Goal: Task Accomplishment & Management: Use online tool/utility

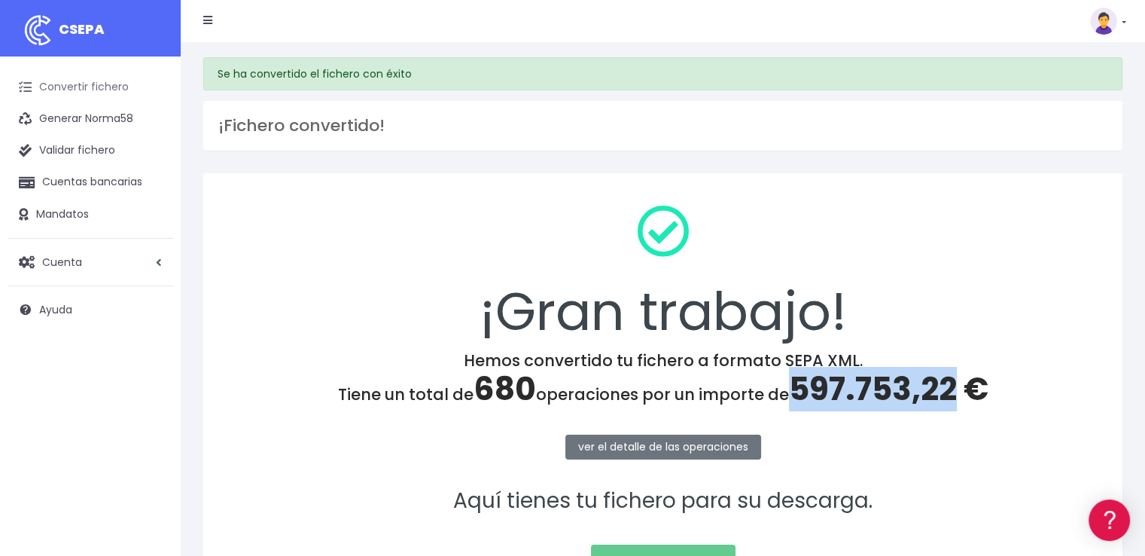
click at [105, 81] on link "Convertir fichero" at bounding box center [91, 88] width 166 height 32
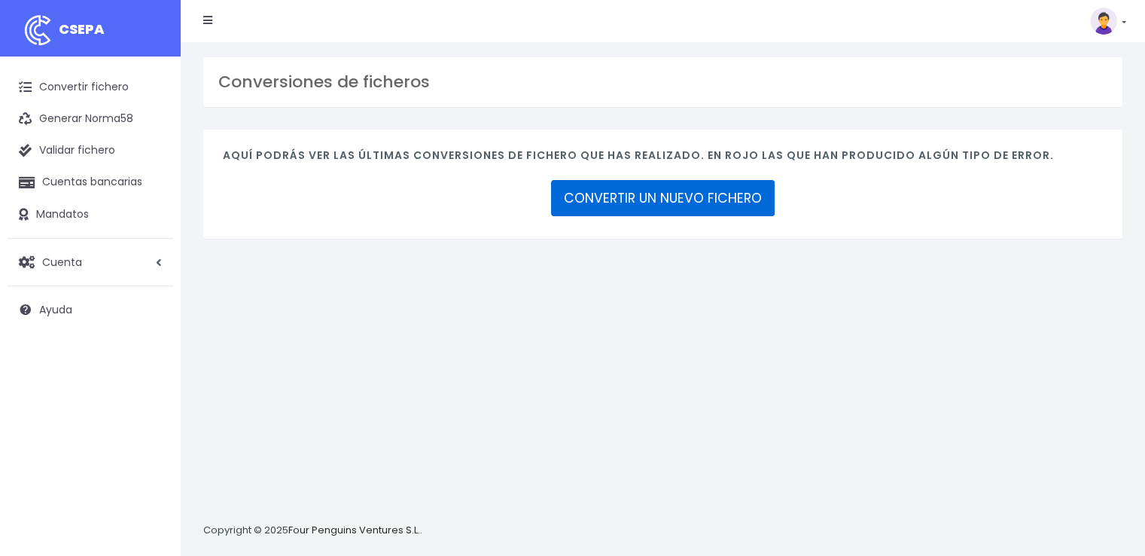
click at [662, 202] on link "CONVERTIR UN NUEVO FICHERO" at bounding box center [663, 198] width 224 height 36
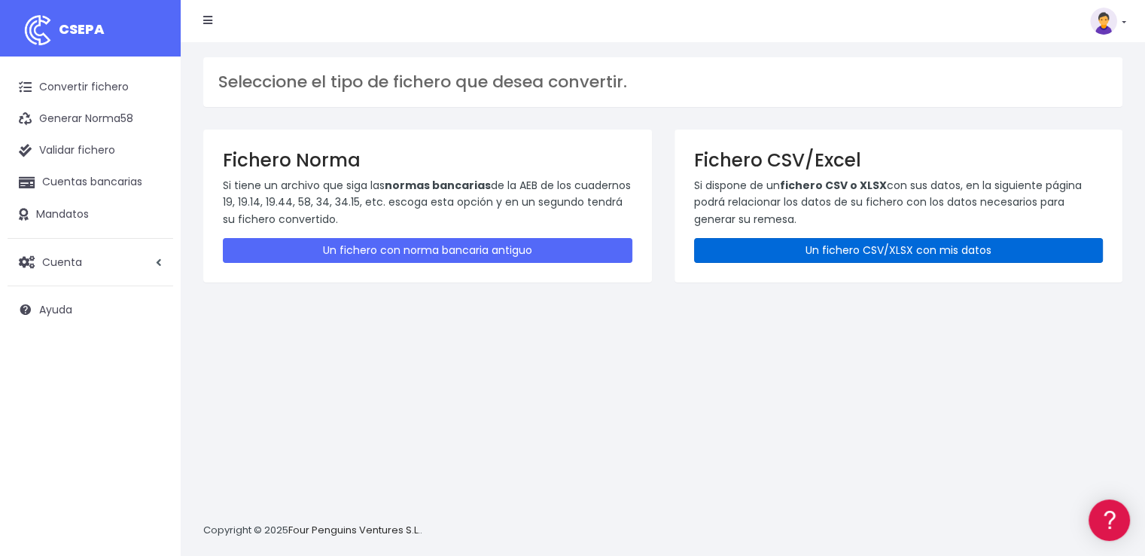
click at [881, 243] on link "Un fichero CSV/XLSX con mis datos" at bounding box center [899, 250] width 410 height 25
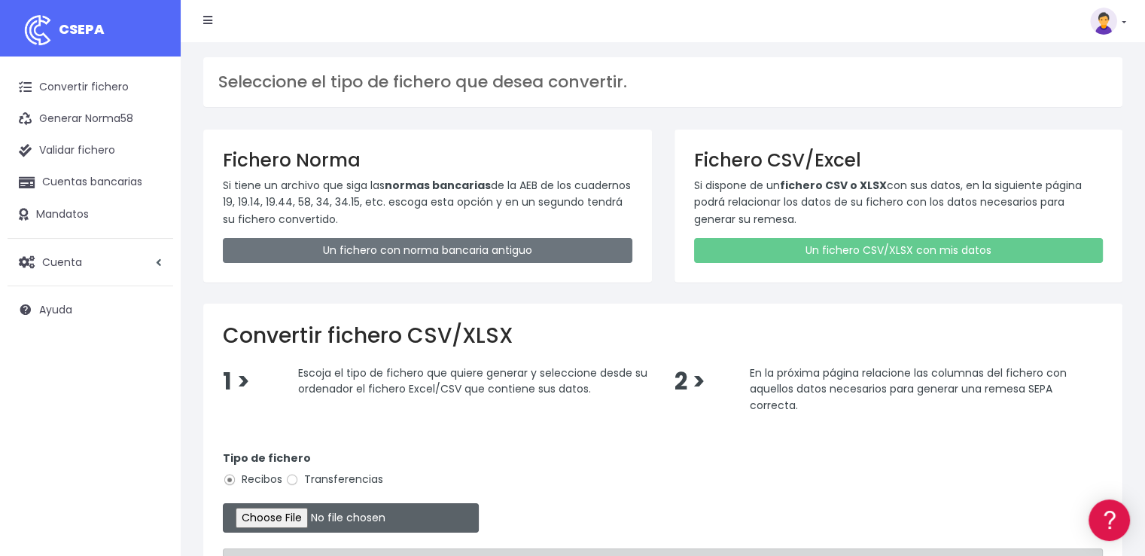
click at [327, 517] on input "file" at bounding box center [351, 517] width 256 height 29
type input "C:\fakepath\COBROS 02-09-25 2.xlsx"
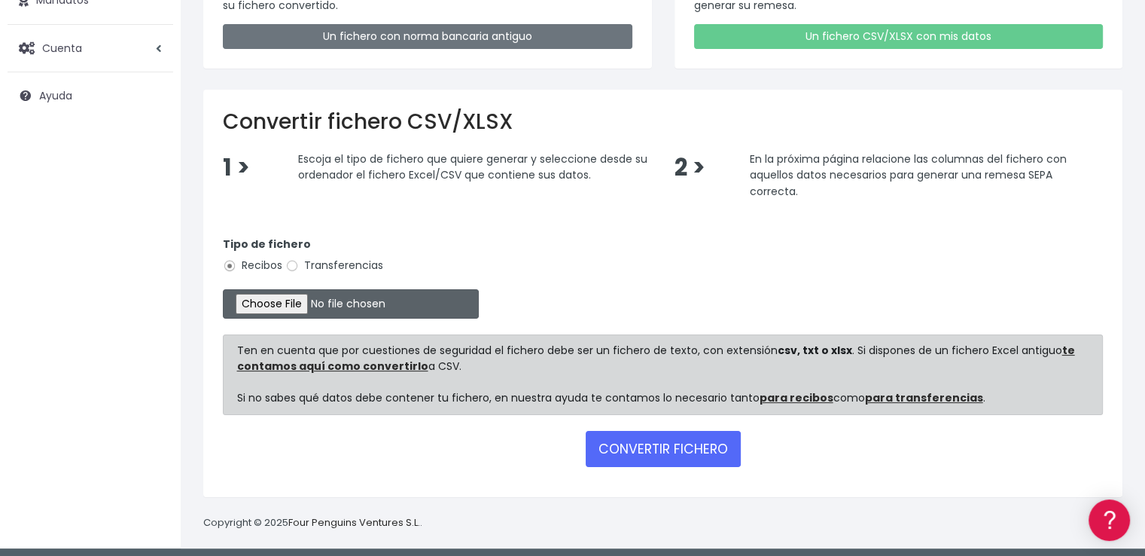
scroll to position [218, 0]
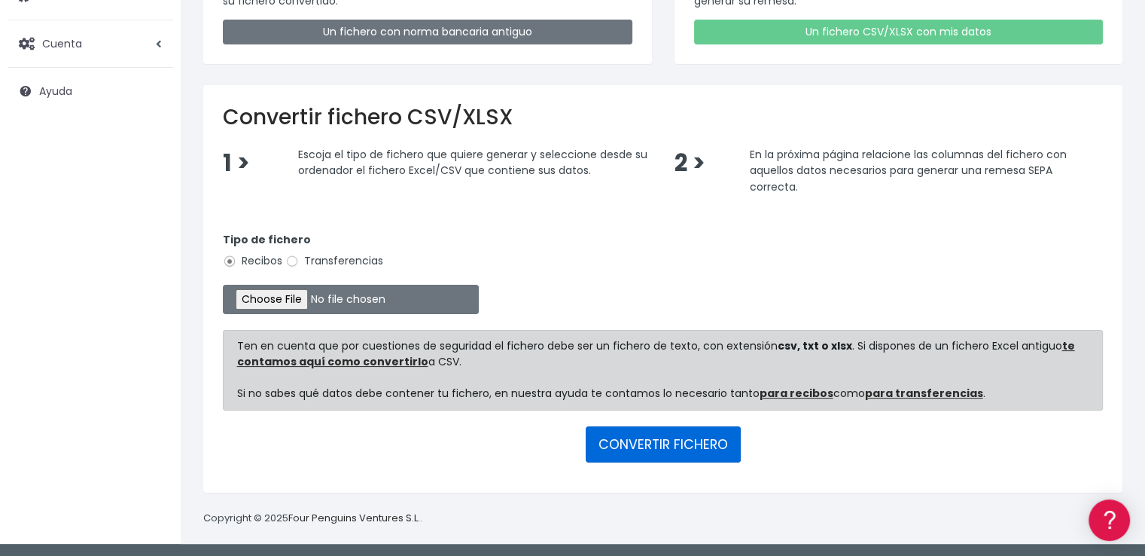
click at [689, 436] on button "CONVERTIR FICHERO" at bounding box center [663, 444] width 155 height 36
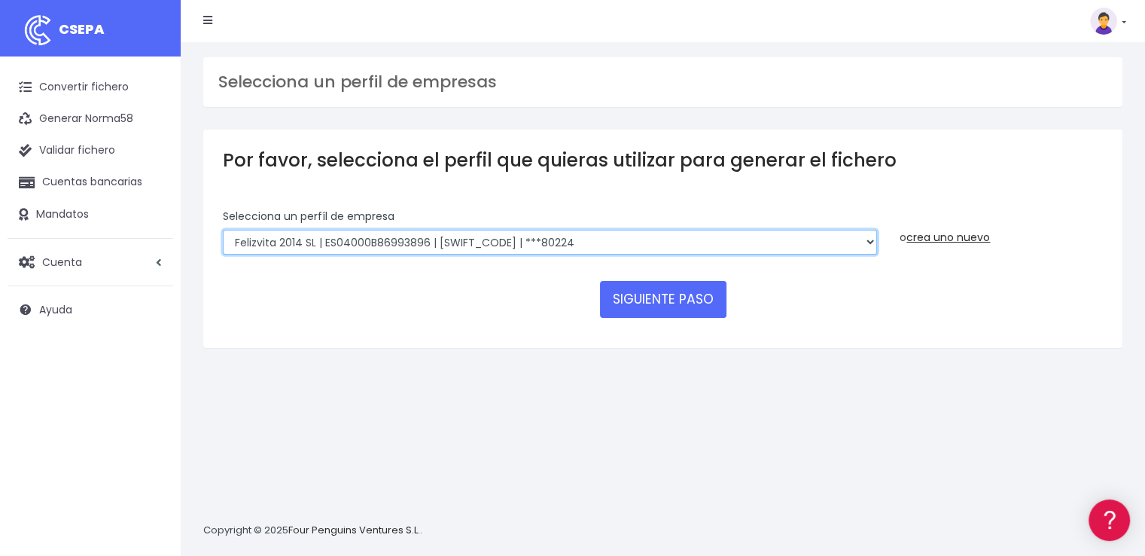
click at [582, 239] on select "Felizvita 2014 SL | ES04000B86993896 | [SWIFT_CODE] | ***80224 CUIDA CARE MARKE…" at bounding box center [550, 243] width 654 height 26
select select "1688"
click at [223, 230] on select "Felizvita 2014 SL | ES04000B86993896 | CAIXESBBXXX | ***80224 CUIDA CARE MARKET…" at bounding box center [550, 243] width 654 height 26
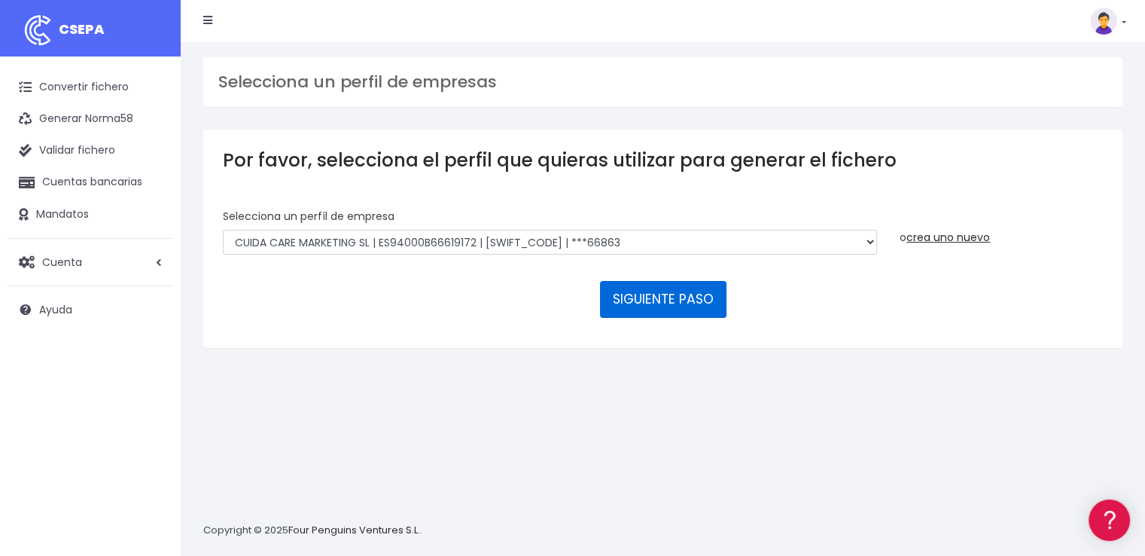
click at [661, 305] on button "SIGUIENTE PASO" at bounding box center [663, 299] width 126 height 36
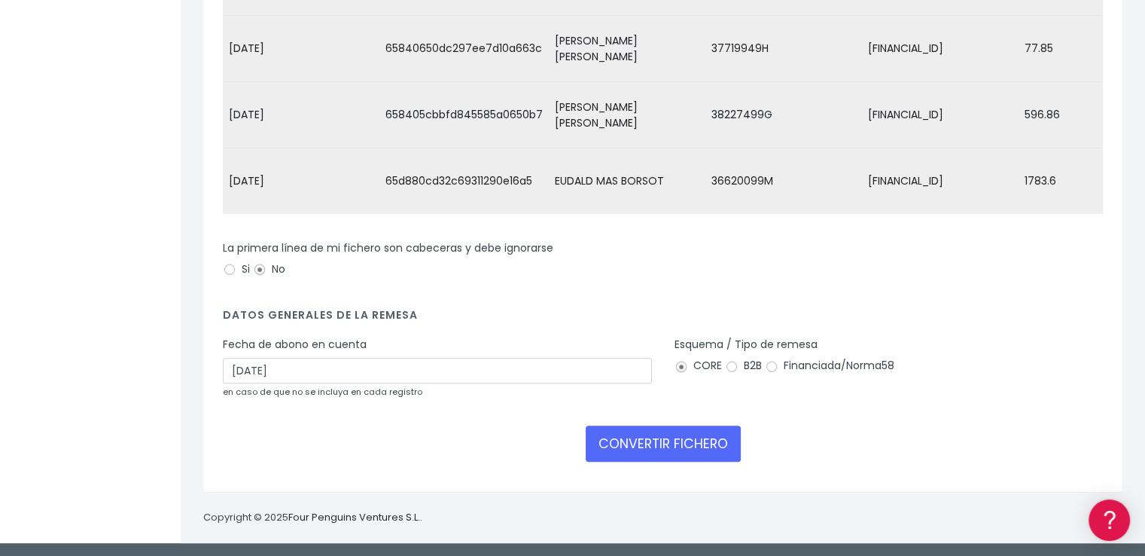
scroll to position [369, 0]
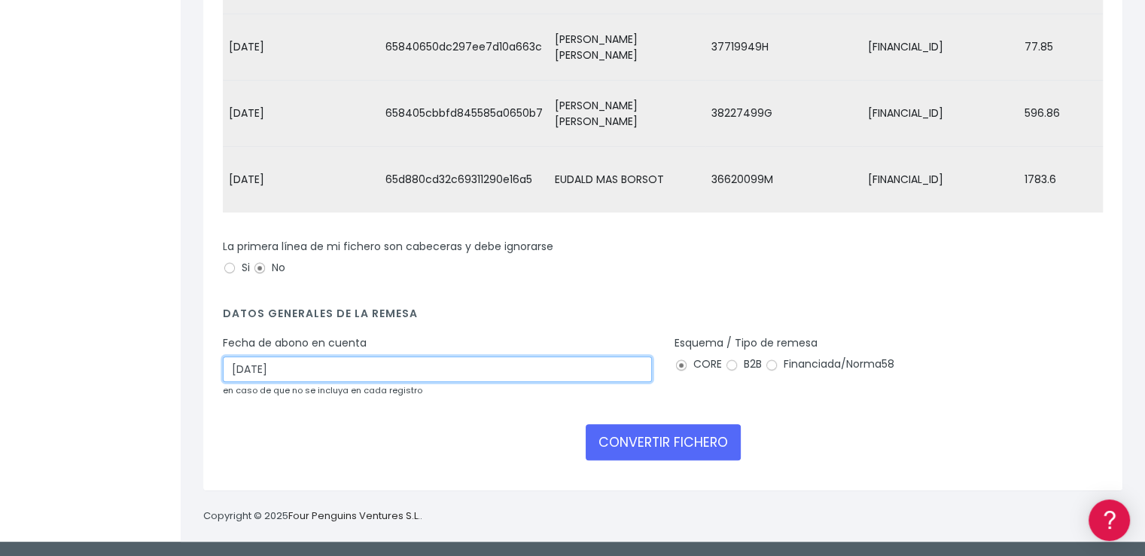
click at [269, 375] on input "[DATE]" at bounding box center [437, 369] width 429 height 26
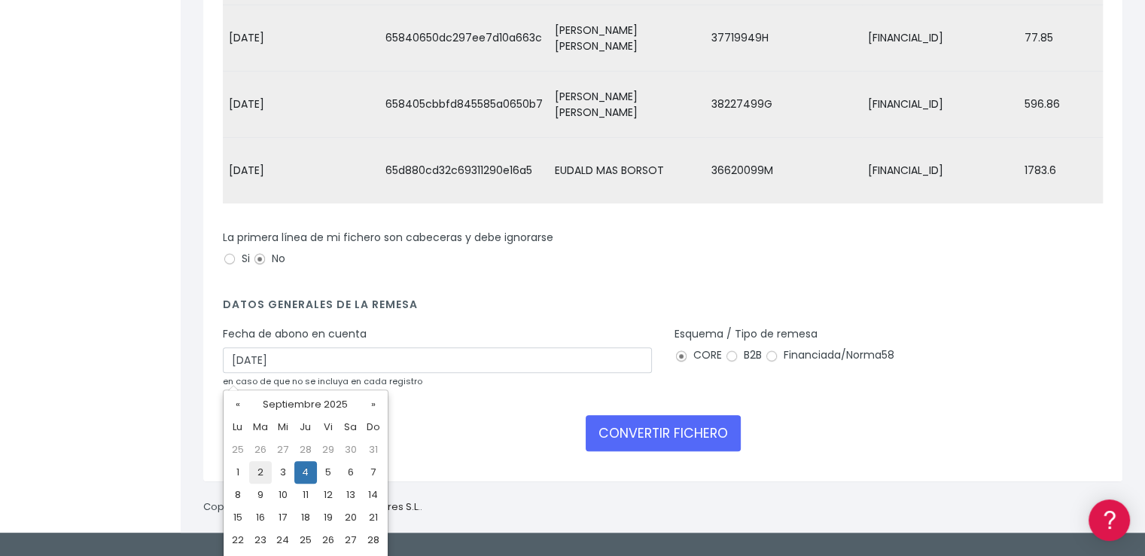
click at [257, 473] on td "2" at bounding box center [260, 472] width 23 height 23
type input "02/09/2025"
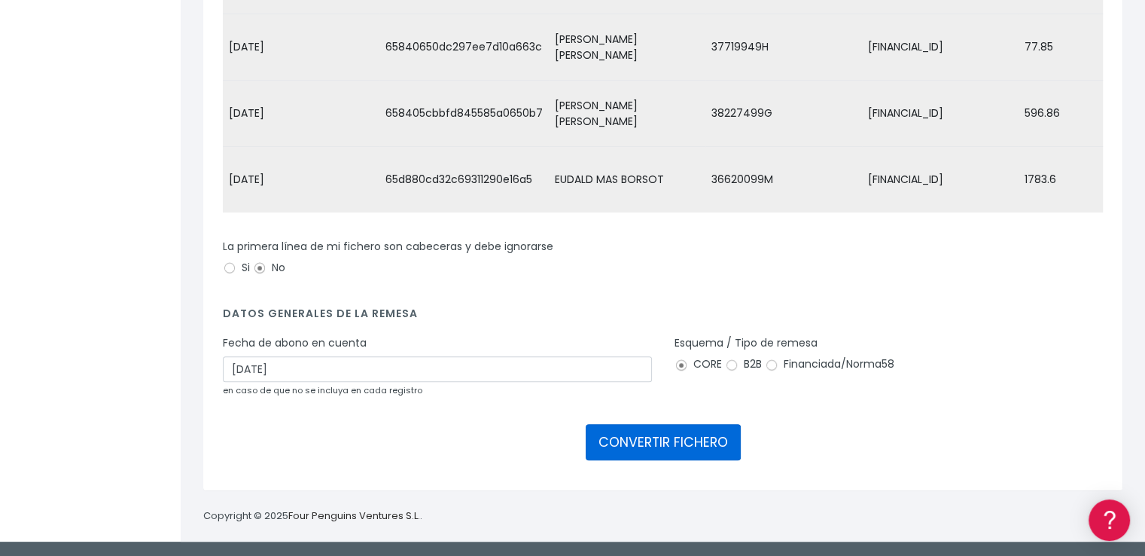
click at [634, 446] on button "CONVERTIR FICHERO" at bounding box center [663, 442] width 155 height 36
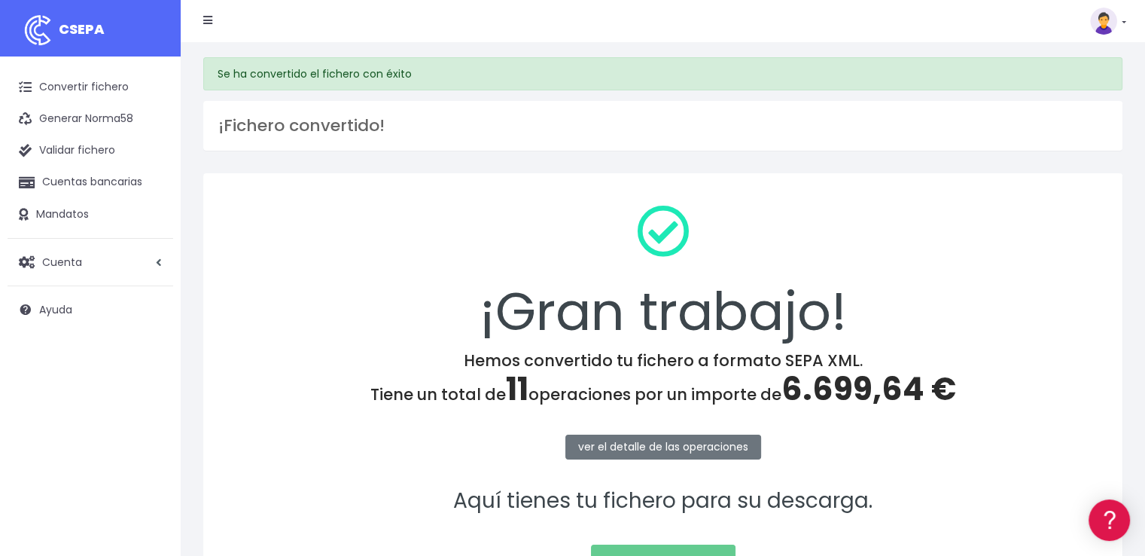
scroll to position [151, 0]
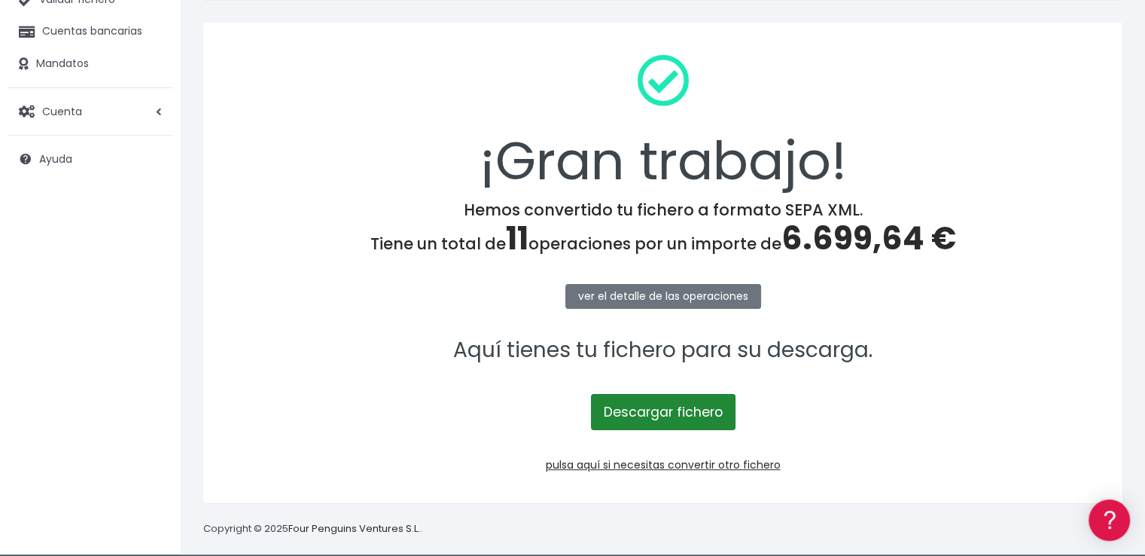
click at [668, 410] on link "Descargar fichero" at bounding box center [663, 412] width 145 height 36
click at [855, 245] on span "6.699,64 €" at bounding box center [868, 238] width 175 height 44
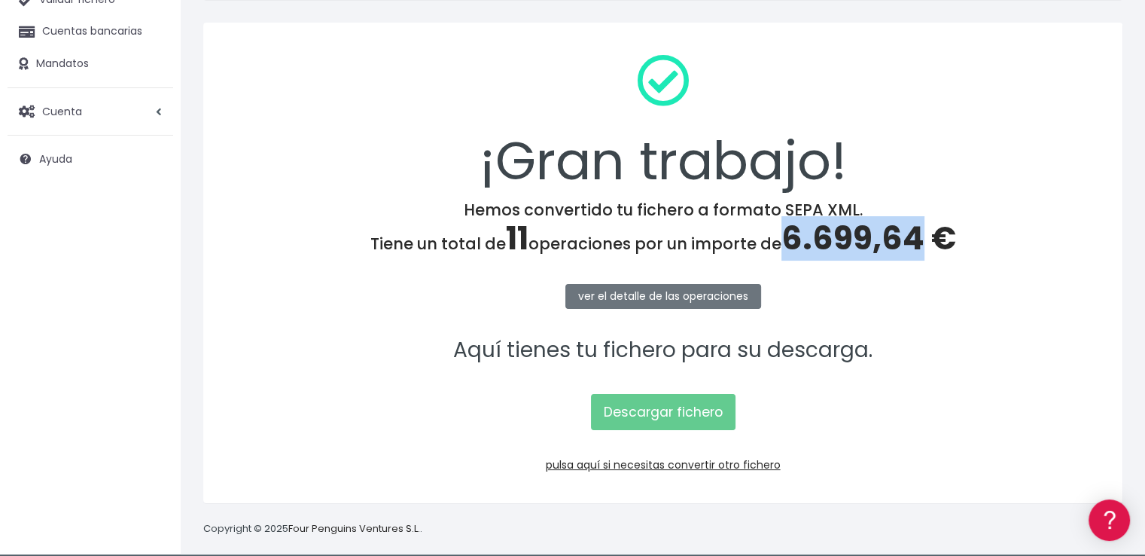
click at [855, 245] on span "6.699,64 €" at bounding box center [868, 238] width 175 height 44
copy span "6.699,64"
click at [690, 462] on link "pulsa aquí si necesitas convertir otro fichero" at bounding box center [663, 464] width 235 height 15
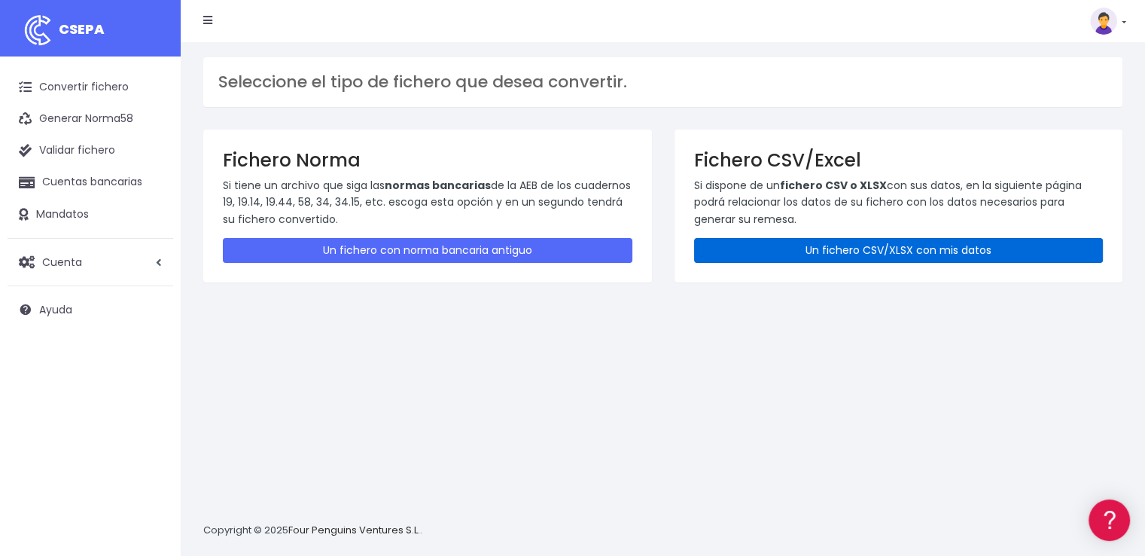
click at [805, 252] on link "Un fichero CSV/XLSX con mis datos" at bounding box center [899, 250] width 410 height 25
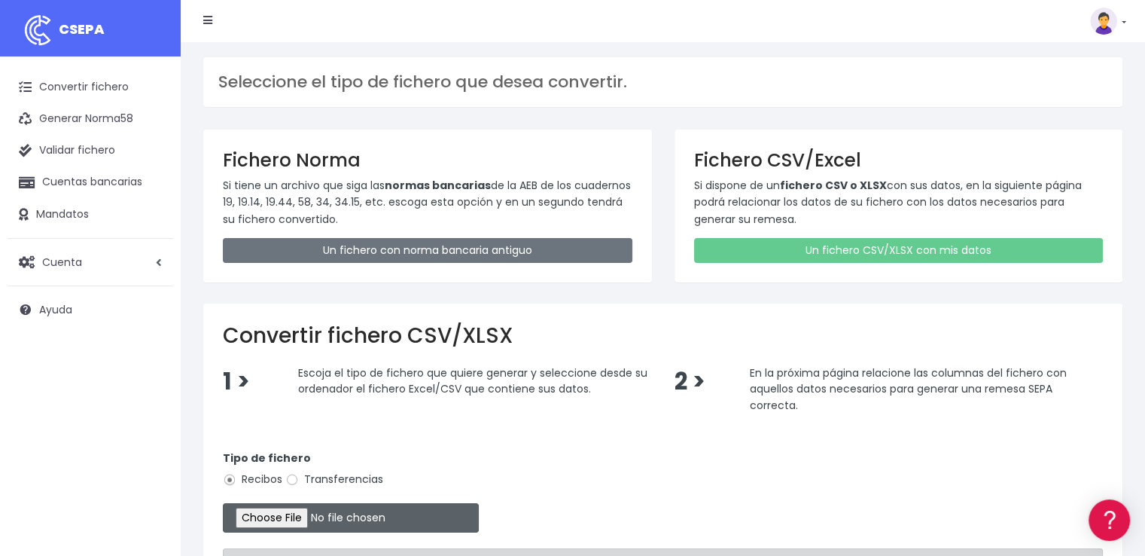
click at [299, 522] on input "file" at bounding box center [351, 517] width 256 height 29
type input "C:\fakepath\COBROS 02-09-25.xlsx"
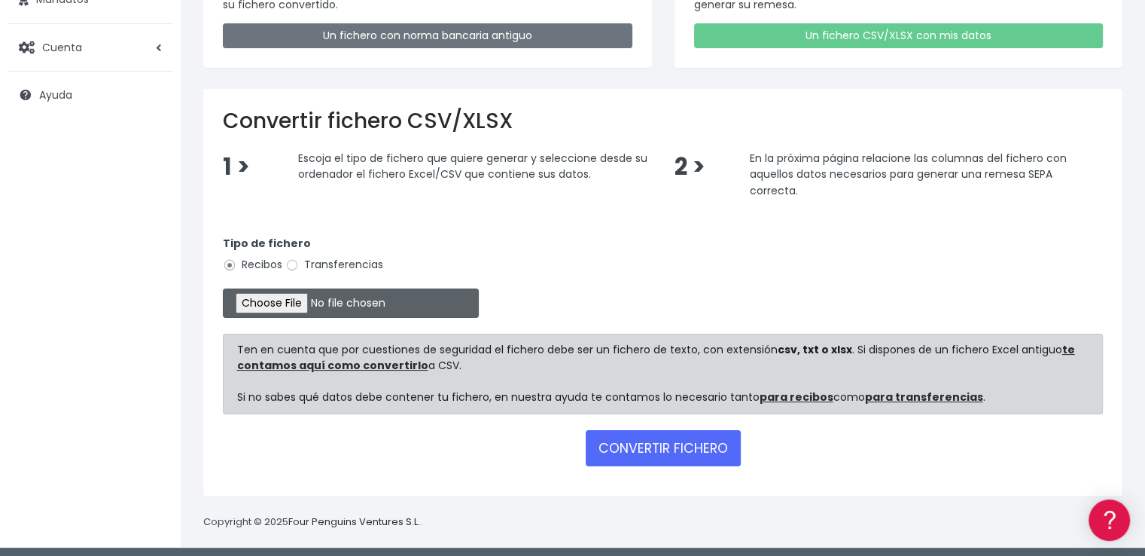
scroll to position [218, 0]
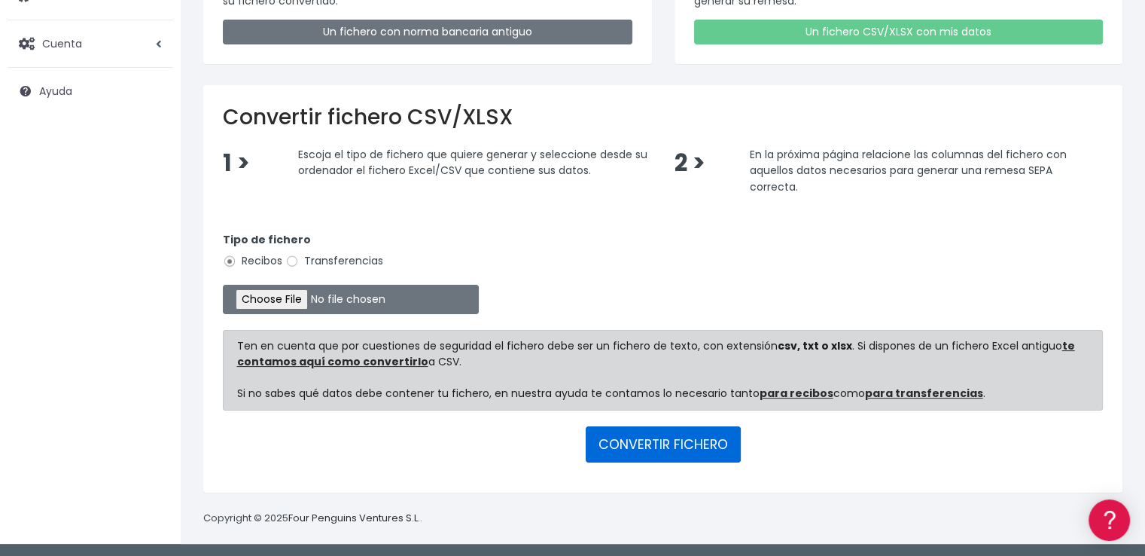
click at [652, 446] on button "CONVERTIR FICHERO" at bounding box center [663, 444] width 155 height 36
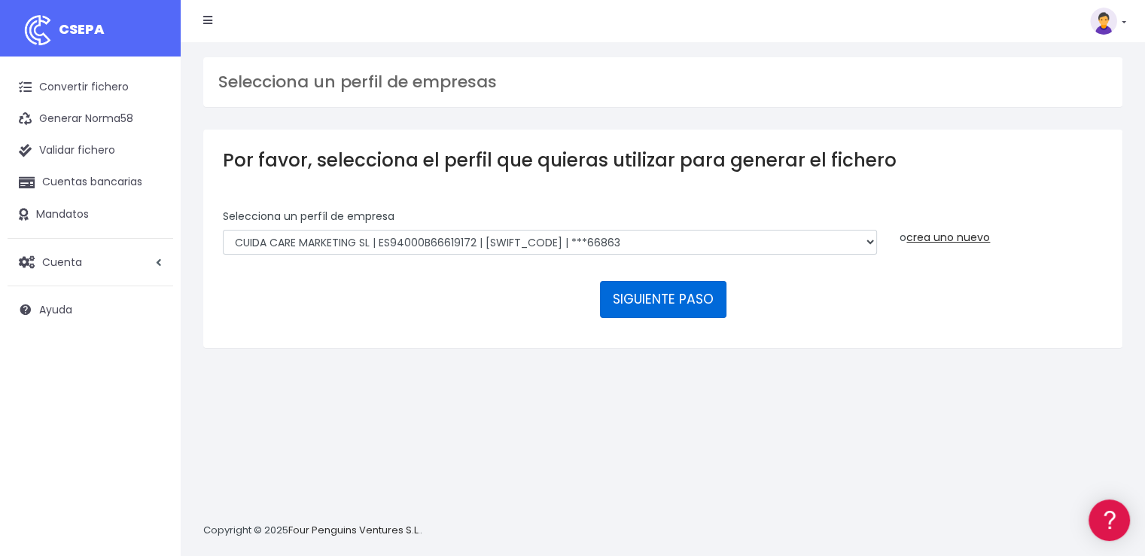
click at [694, 301] on button "SIGUIENTE PASO" at bounding box center [663, 299] width 126 height 36
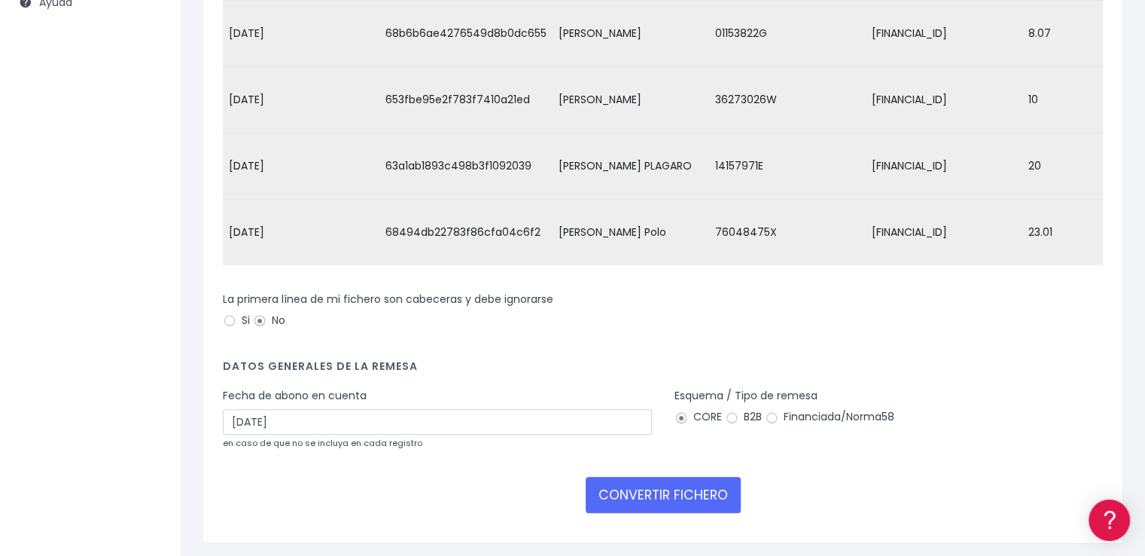
scroll to position [369, 0]
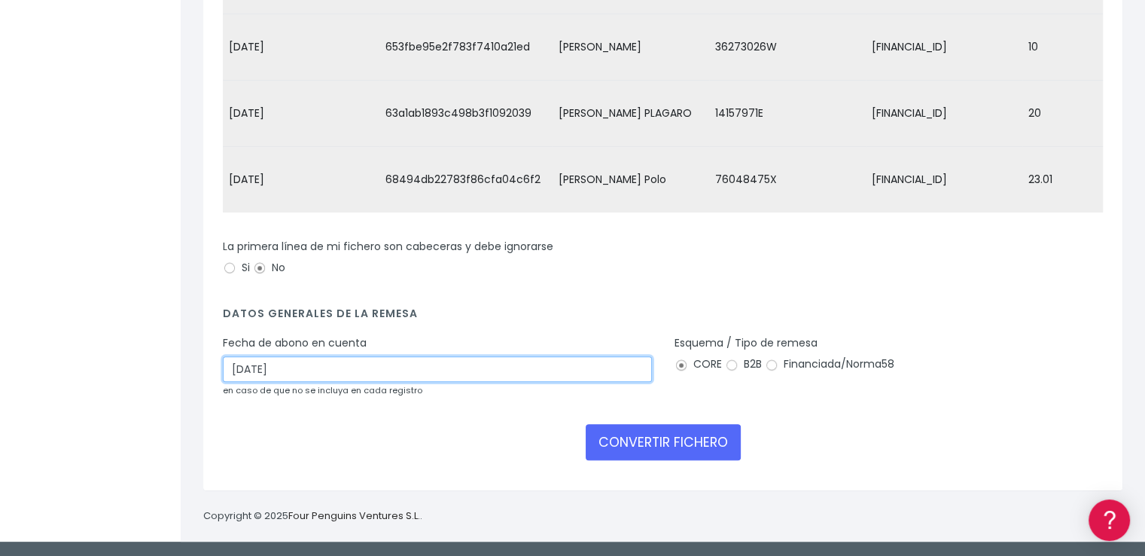
click at [265, 367] on input "04/09/2025" at bounding box center [437, 369] width 429 height 26
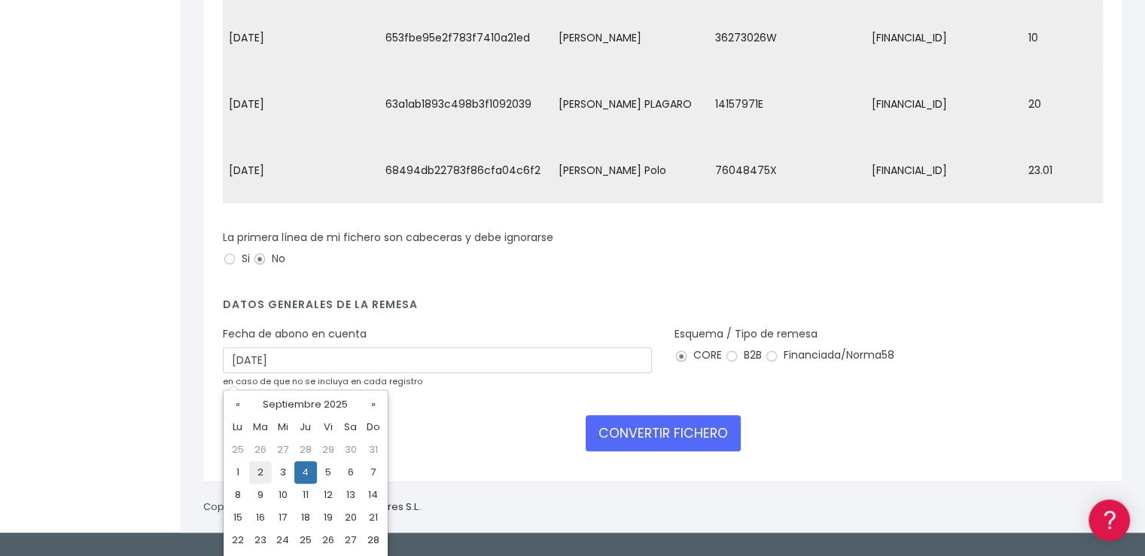
click at [263, 473] on td "2" at bounding box center [260, 472] width 23 height 23
type input "02/09/2025"
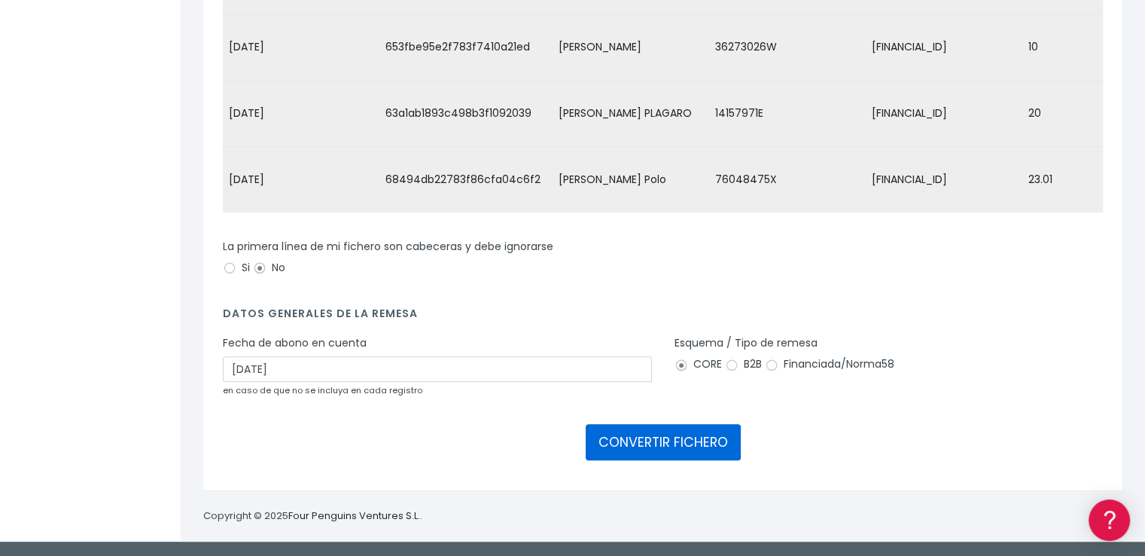
click at [693, 434] on button "CONVERTIR FICHERO" at bounding box center [663, 442] width 155 height 36
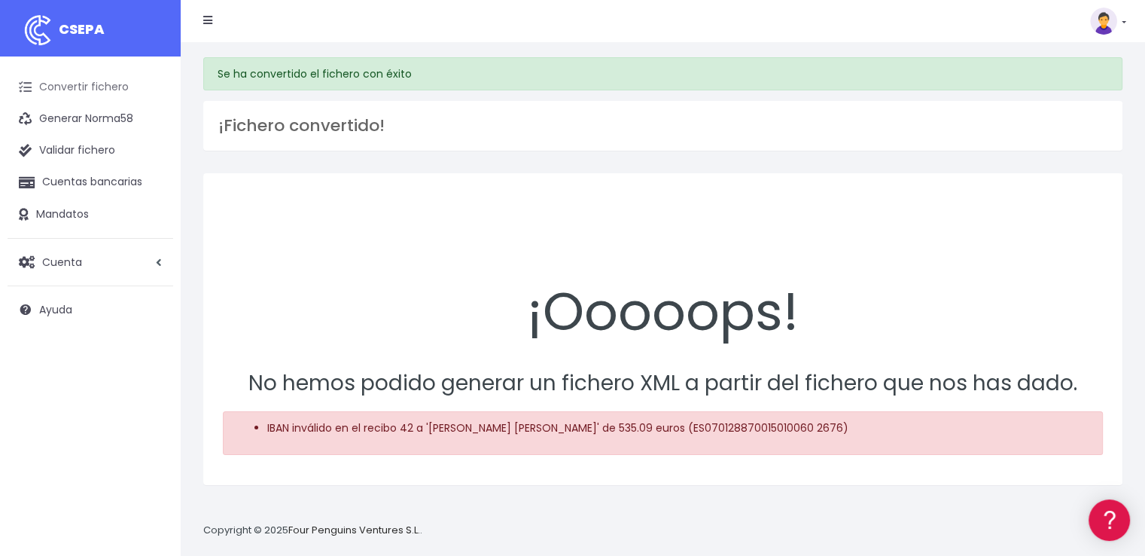
click at [75, 86] on link "Convertir fichero" at bounding box center [91, 88] width 166 height 32
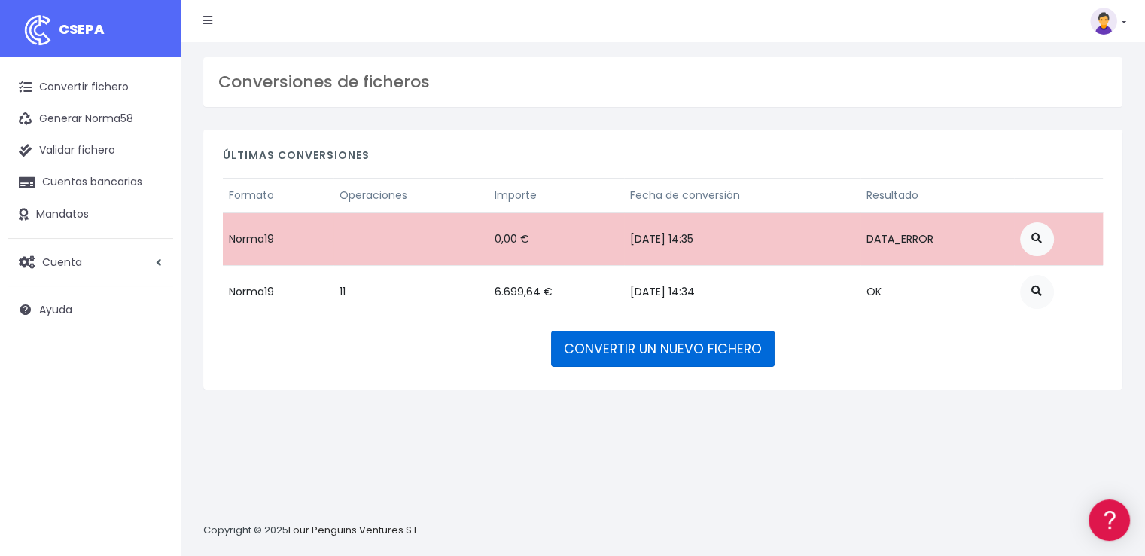
click at [680, 355] on link "CONVERTIR UN NUEVO FICHERO" at bounding box center [663, 348] width 224 height 36
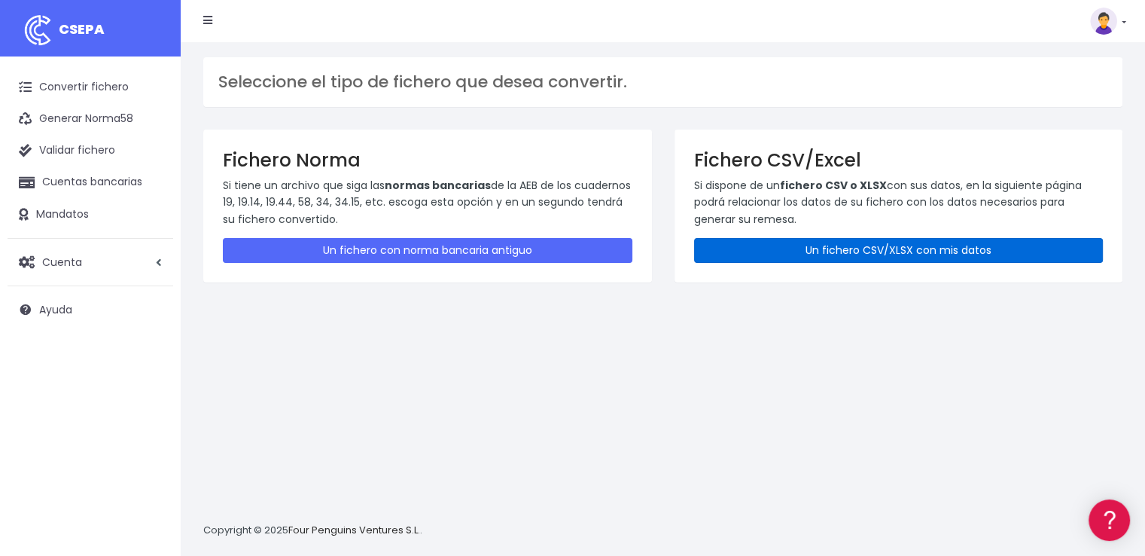
click at [912, 250] on link "Un fichero CSV/XLSX con mis datos" at bounding box center [899, 250] width 410 height 25
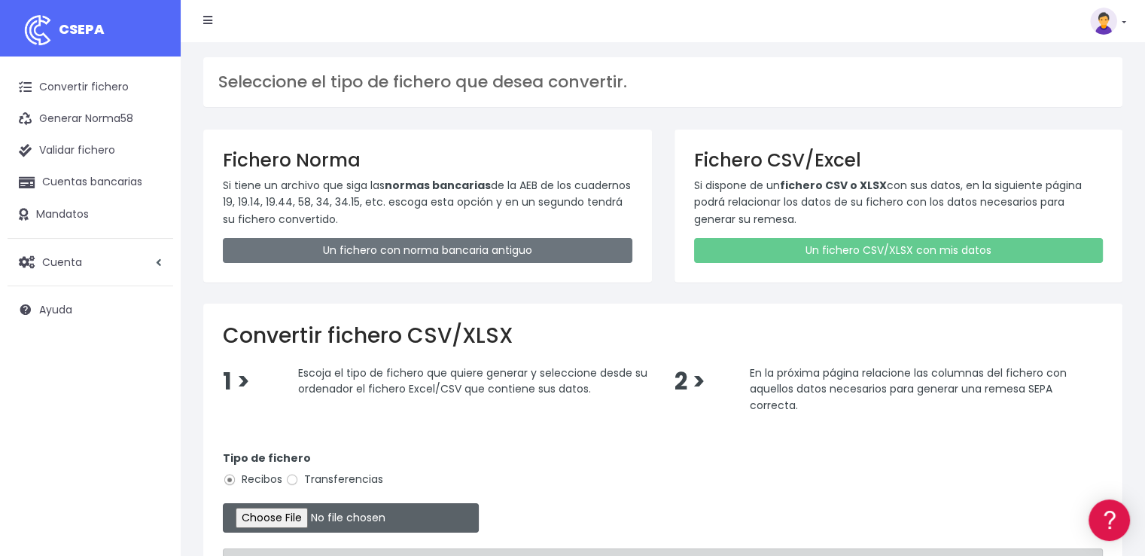
click at [297, 513] on input "file" at bounding box center [351, 517] width 256 height 29
type input "C:\fakepath\COBROS 02-09-25.xlsx"
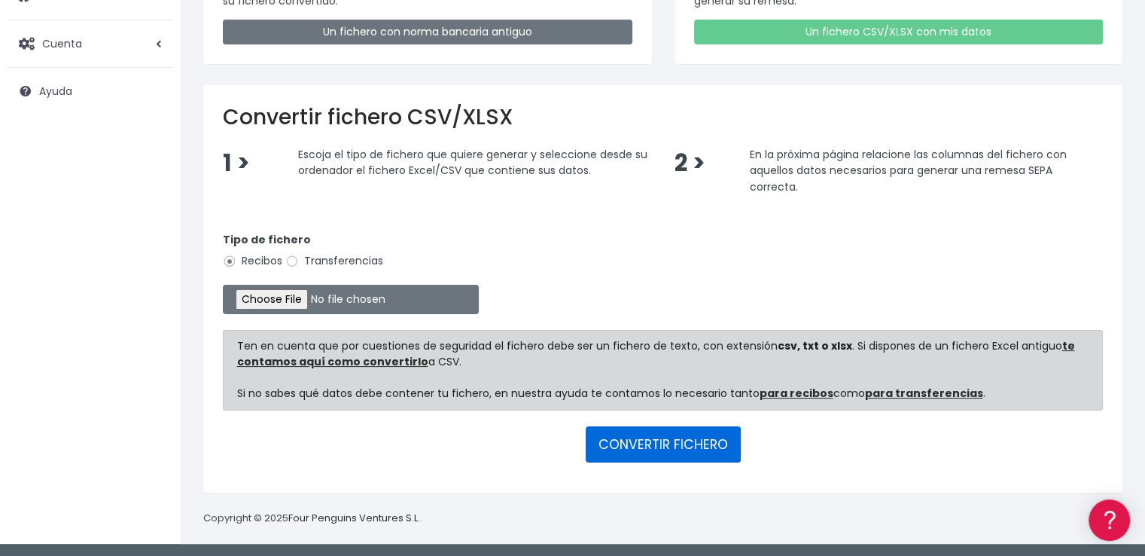
click at [673, 428] on button "CONVERTIR FICHERO" at bounding box center [663, 444] width 155 height 36
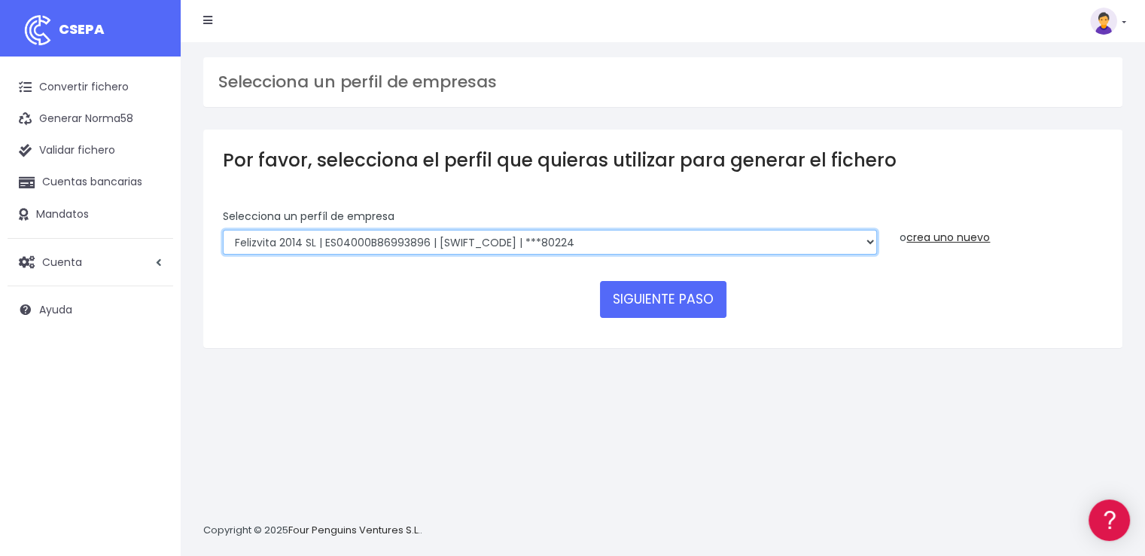
click at [316, 241] on select "Felizvita 2014 SL | ES04000B86993896 | CAIXESBBXXX | ***80224 CUIDA CARE MARKET…" at bounding box center [550, 243] width 654 height 26
select select "1688"
click at [223, 230] on select "Felizvita 2014 SL | ES04000B86993896 | CAIXESBBXXX | ***80224 CUIDA CARE MARKET…" at bounding box center [550, 243] width 654 height 26
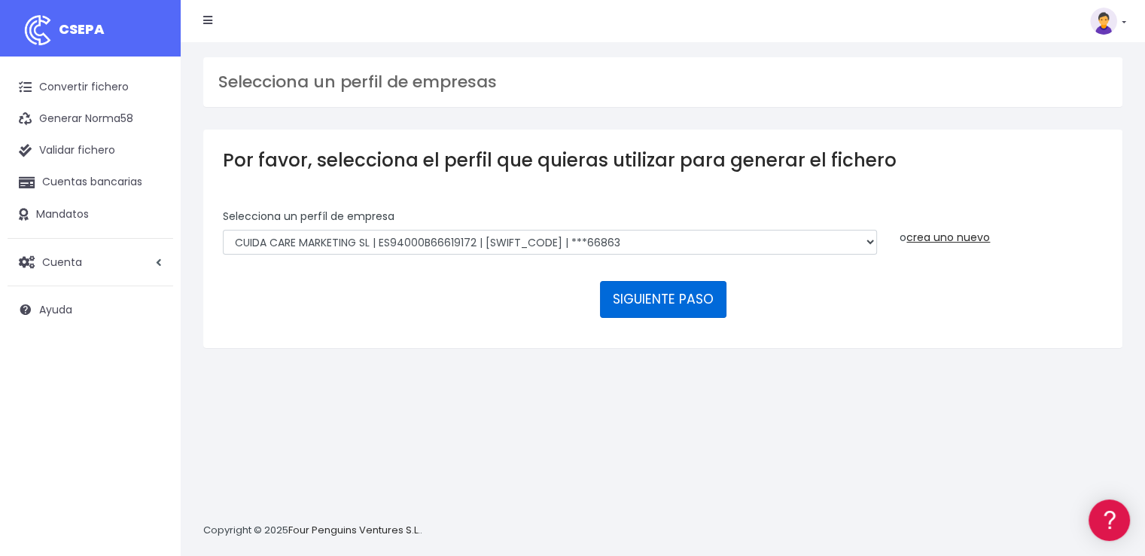
click at [656, 292] on button "SIGUIENTE PASO" at bounding box center [663, 299] width 126 height 36
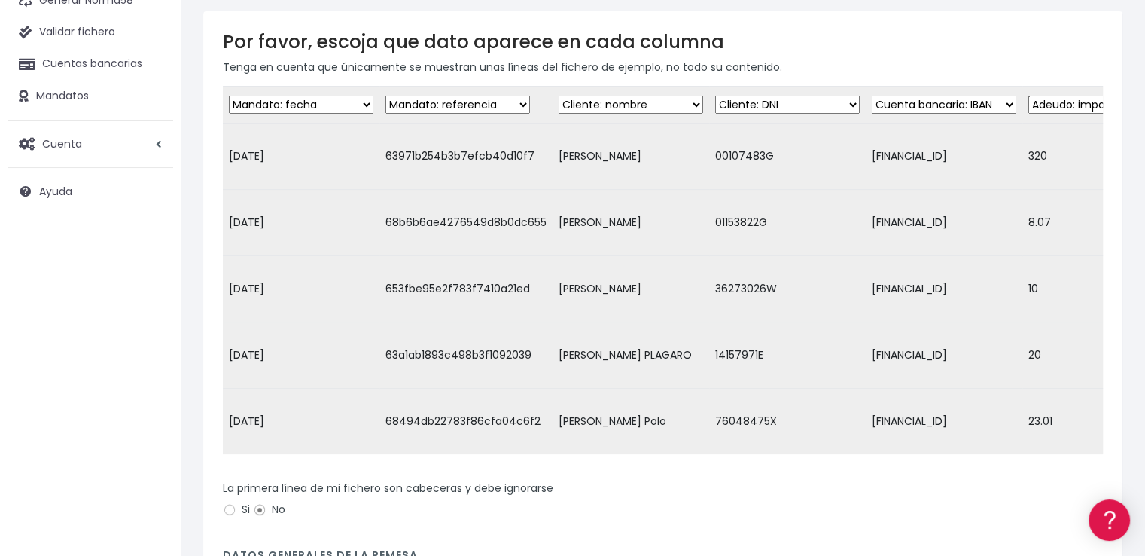
scroll to position [301, 0]
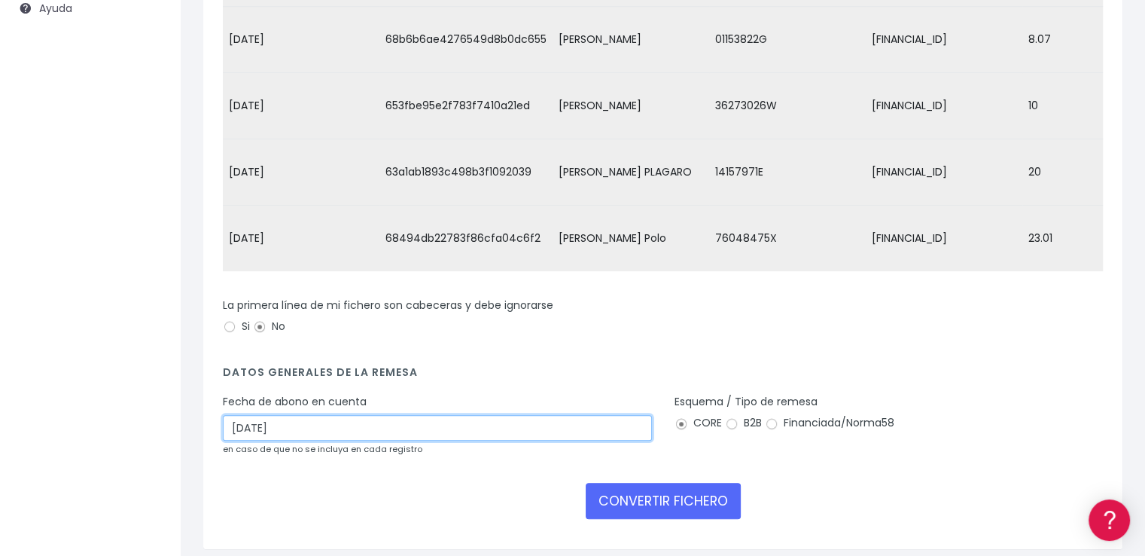
click at [367, 434] on input "[DATE]" at bounding box center [437, 428] width 429 height 26
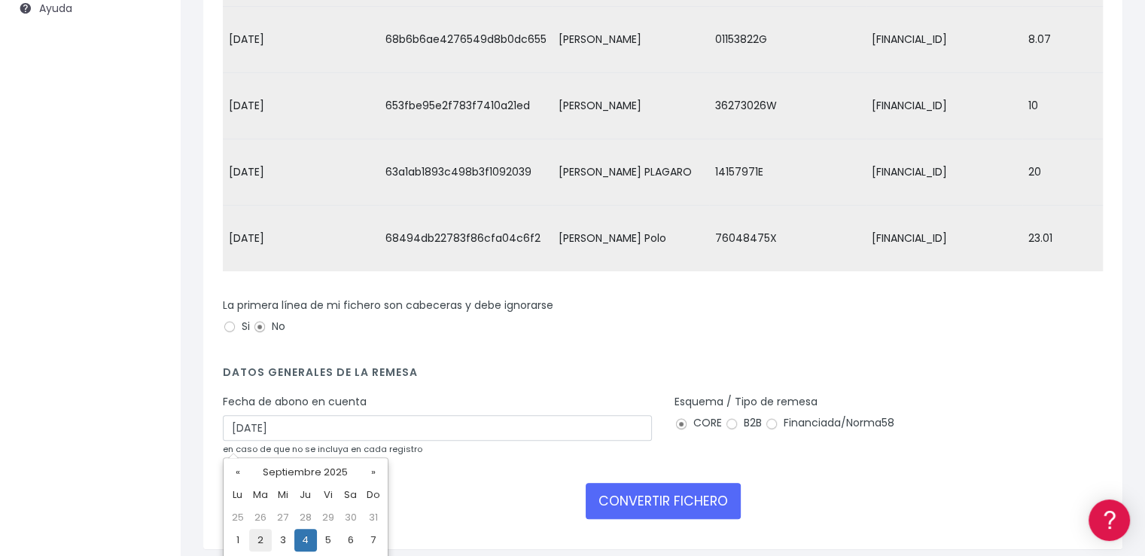
click at [256, 540] on td "2" at bounding box center [260, 539] width 23 height 23
type input "[DATE]"
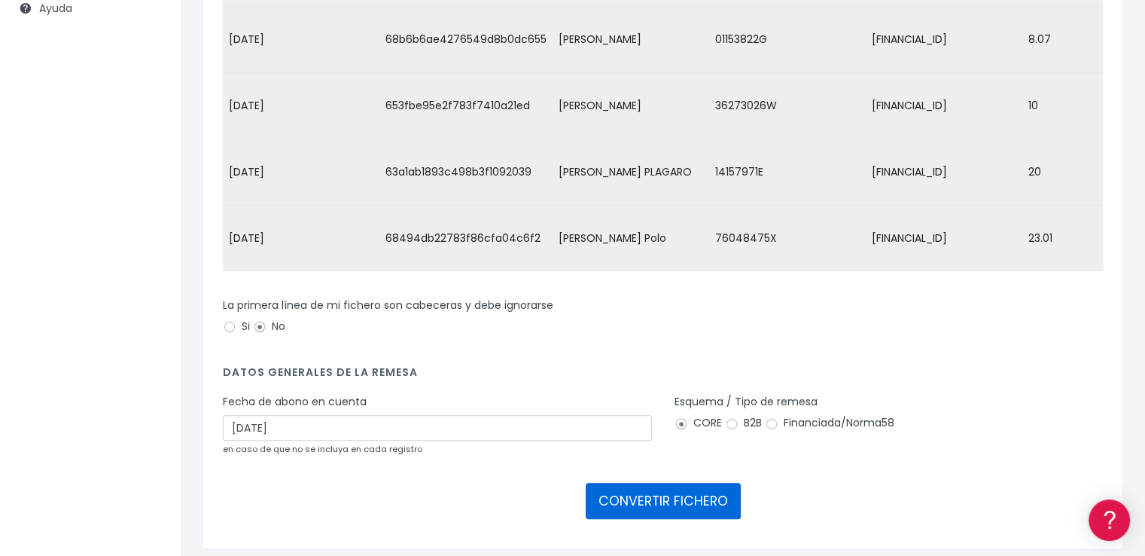
click at [635, 507] on button "CONVERTIR FICHERO" at bounding box center [663, 501] width 155 height 36
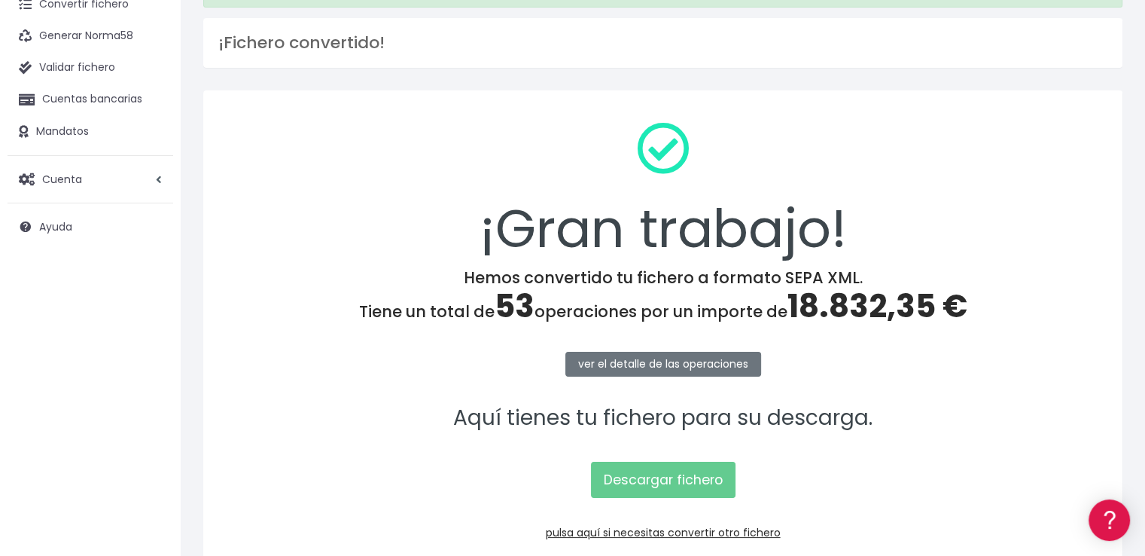
scroll to position [163, 0]
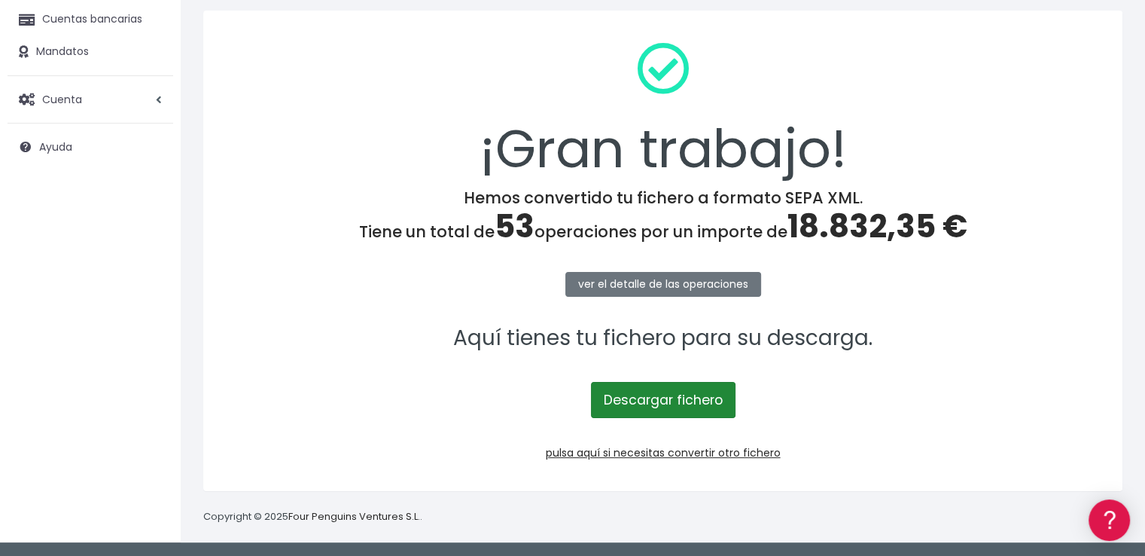
click at [633, 394] on link "Descargar fichero" at bounding box center [663, 400] width 145 height 36
click at [860, 218] on span "18.832,35 €" at bounding box center [877, 226] width 180 height 44
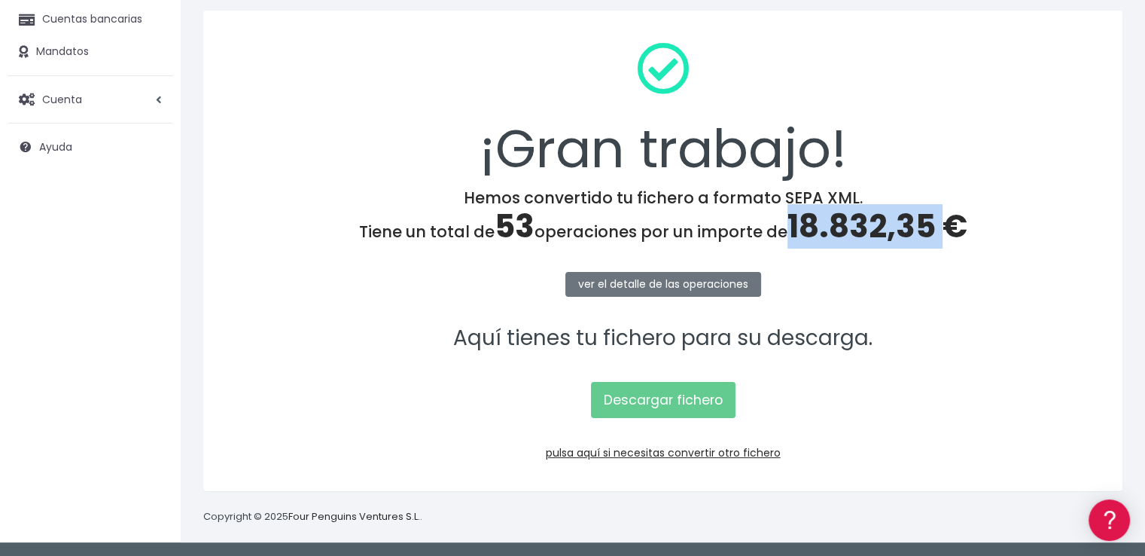
click at [860, 218] on span "18.832,35 €" at bounding box center [877, 226] width 180 height 44
copy span "18.832,35"
click at [683, 445] on link "pulsa aquí si necesitas convertir otro fichero" at bounding box center [663, 452] width 235 height 15
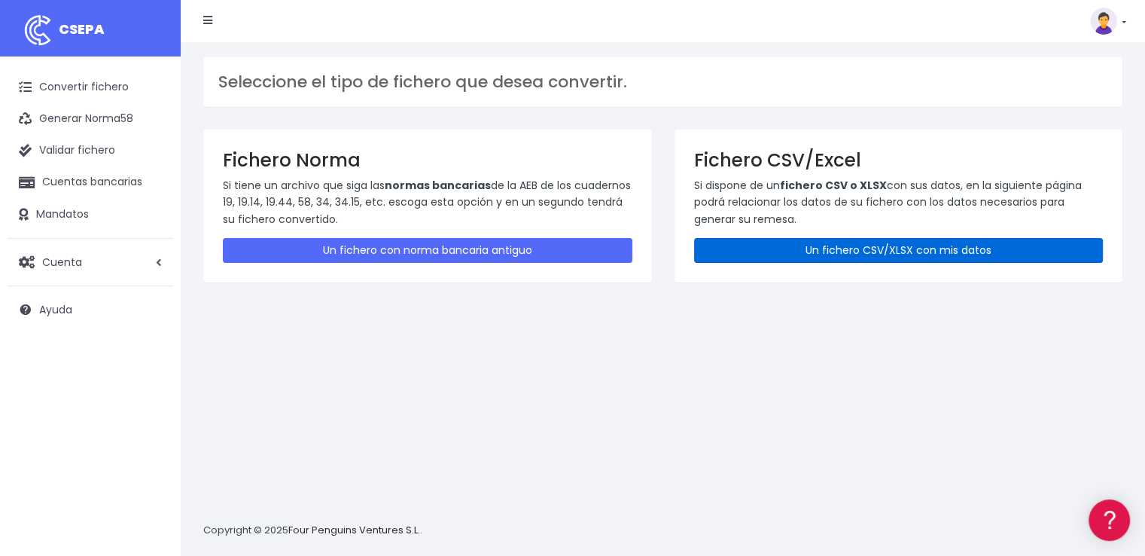
click at [849, 242] on link "Un fichero CSV/XLSX con mis datos" at bounding box center [899, 250] width 410 height 25
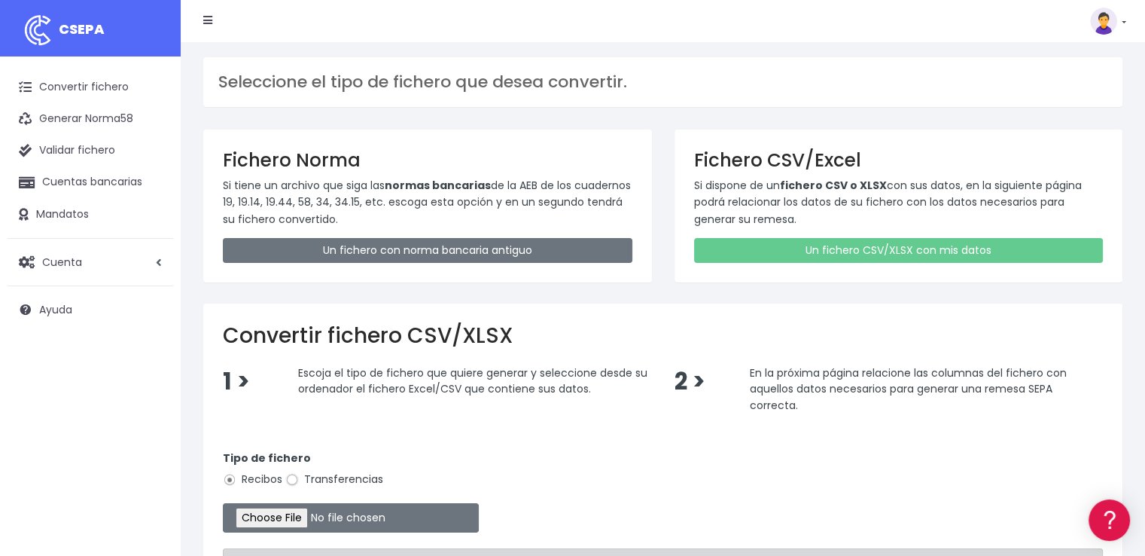
click at [292, 477] on input "Transferencias" at bounding box center [292, 480] width 14 height 14
radio input "true"
click at [330, 519] on input "file" at bounding box center [351, 517] width 256 height 29
type input "C:\fakepath\Remesa Devolución 02-09-25.xlsx"
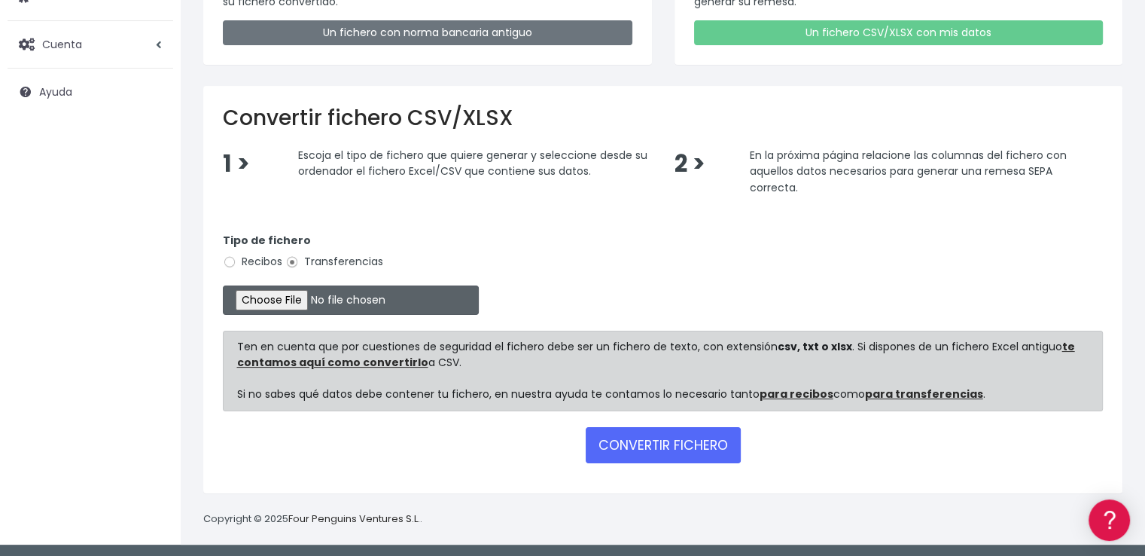
scroll to position [218, 0]
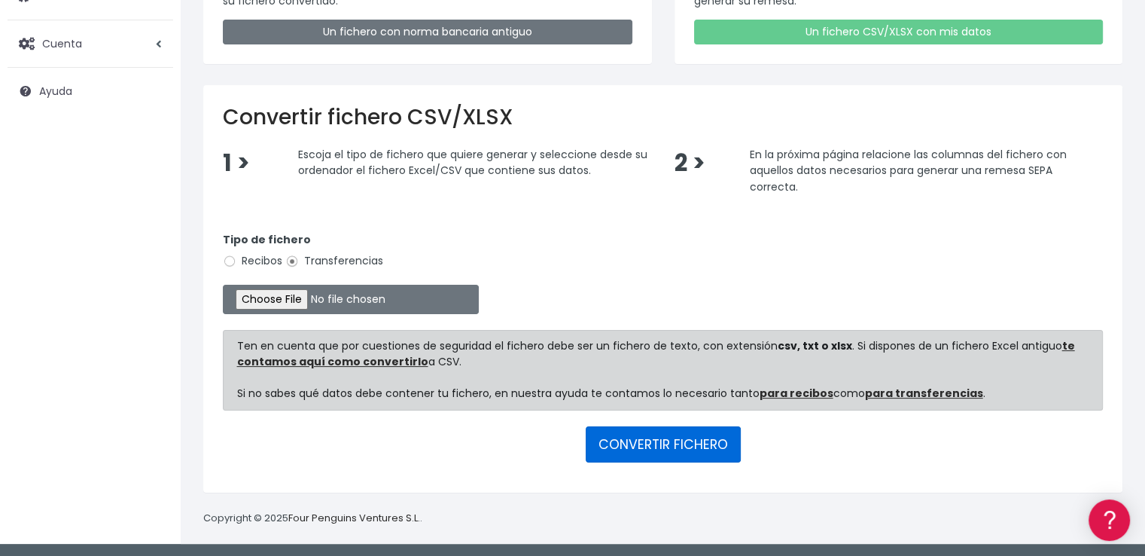
click at [680, 449] on button "CONVERTIR FICHERO" at bounding box center [663, 444] width 155 height 36
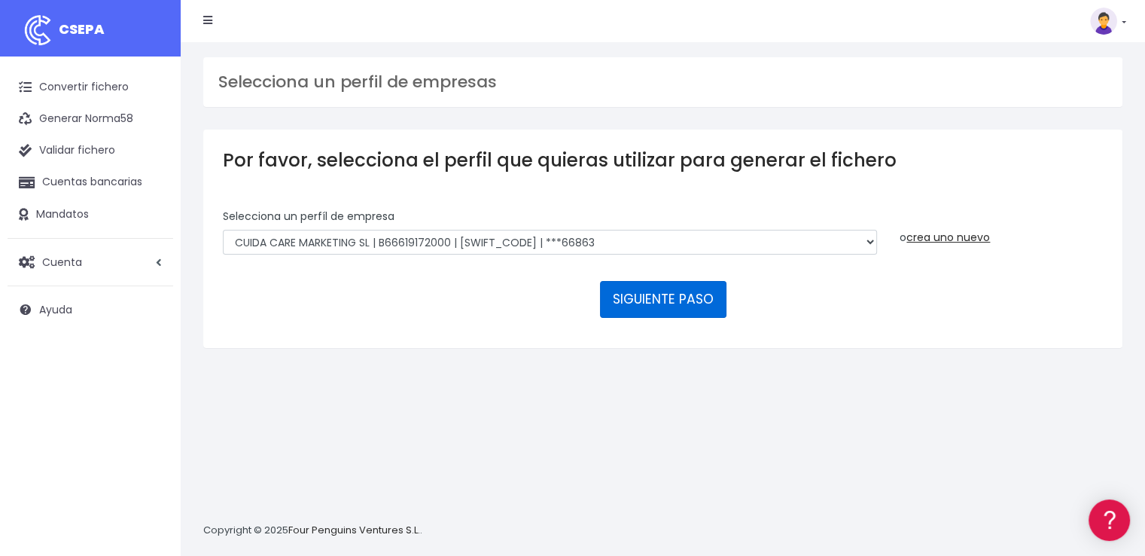
click at [638, 297] on button "SIGUIENTE PASO" at bounding box center [663, 299] width 126 height 36
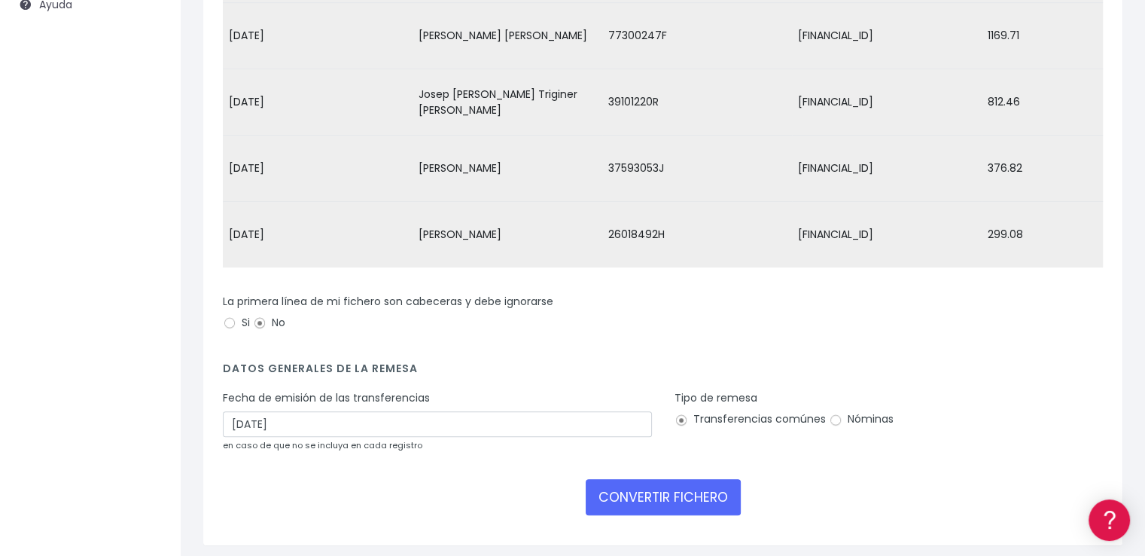
scroll to position [369, 0]
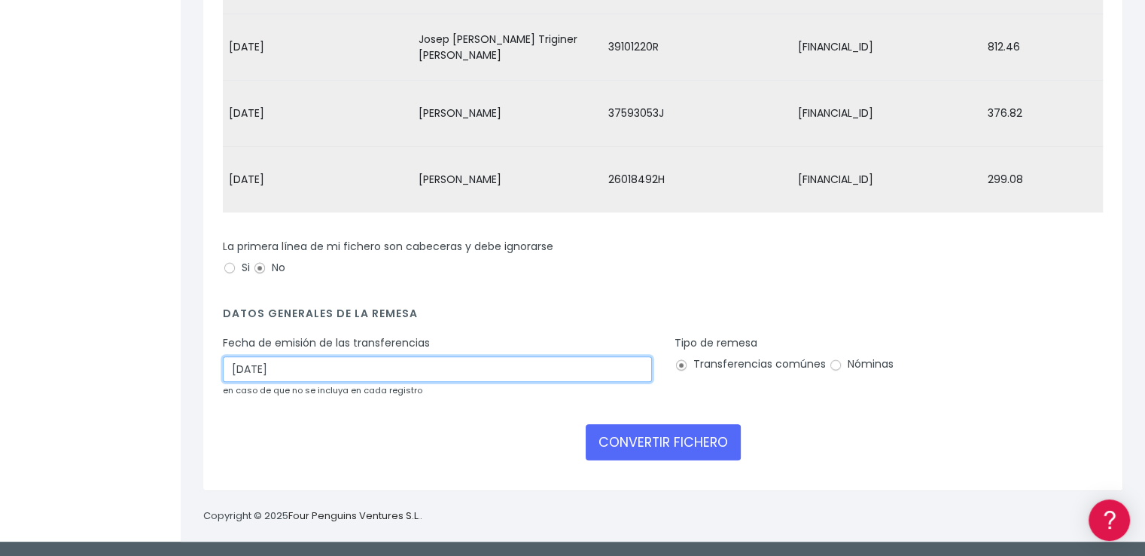
click at [270, 370] on input "04/09/2025" at bounding box center [437, 369] width 429 height 26
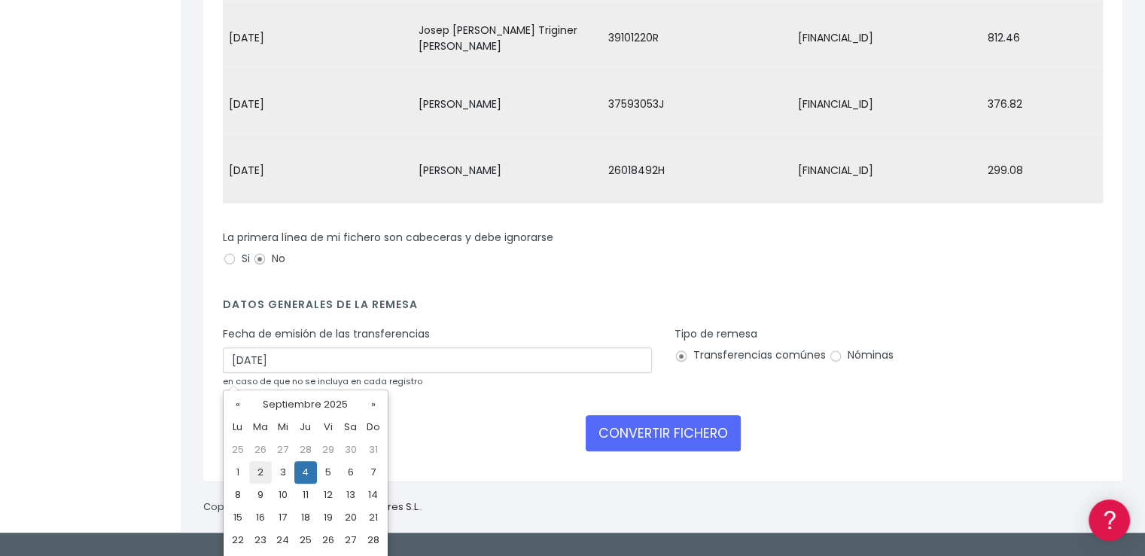
click at [261, 473] on td "2" at bounding box center [260, 472] width 23 height 23
type input "02/09/2025"
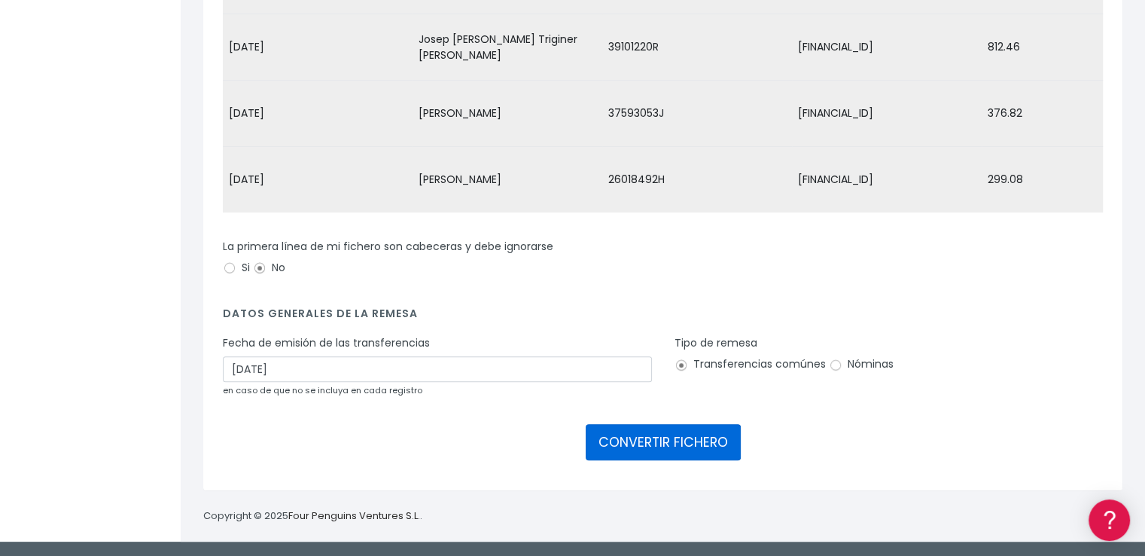
click at [638, 436] on button "CONVERTIR FICHERO" at bounding box center [663, 442] width 155 height 36
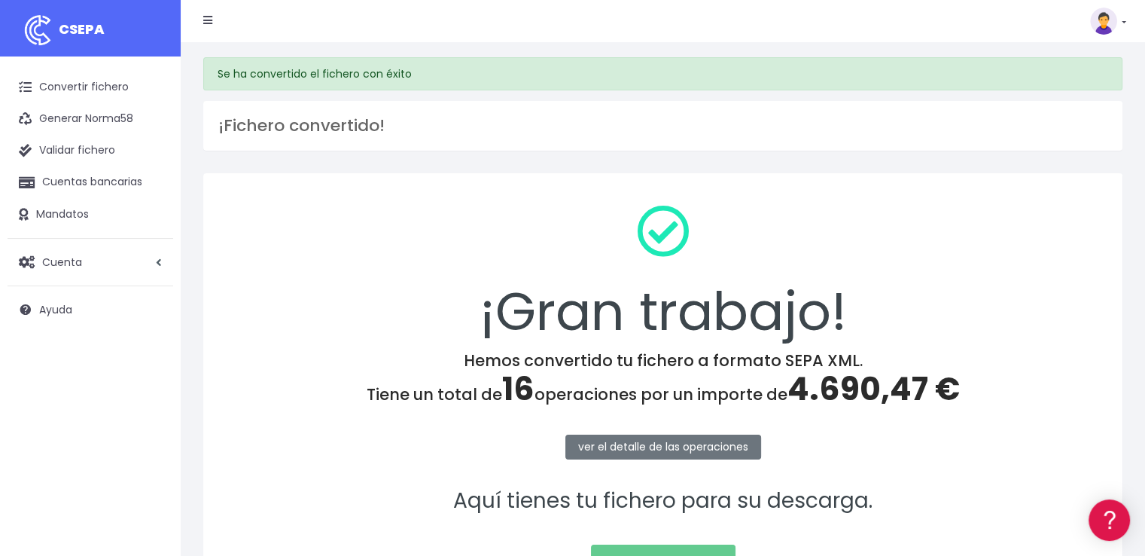
scroll to position [151, 0]
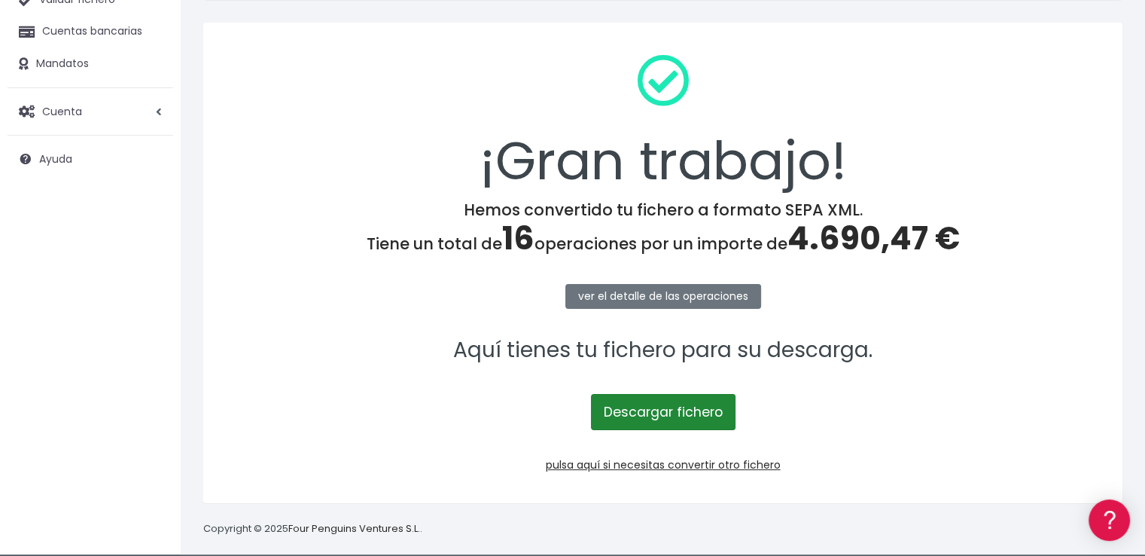
click at [668, 413] on link "Descargar fichero" at bounding box center [663, 412] width 145 height 36
click at [856, 235] on span "4.690,47 €" at bounding box center [873, 238] width 172 height 44
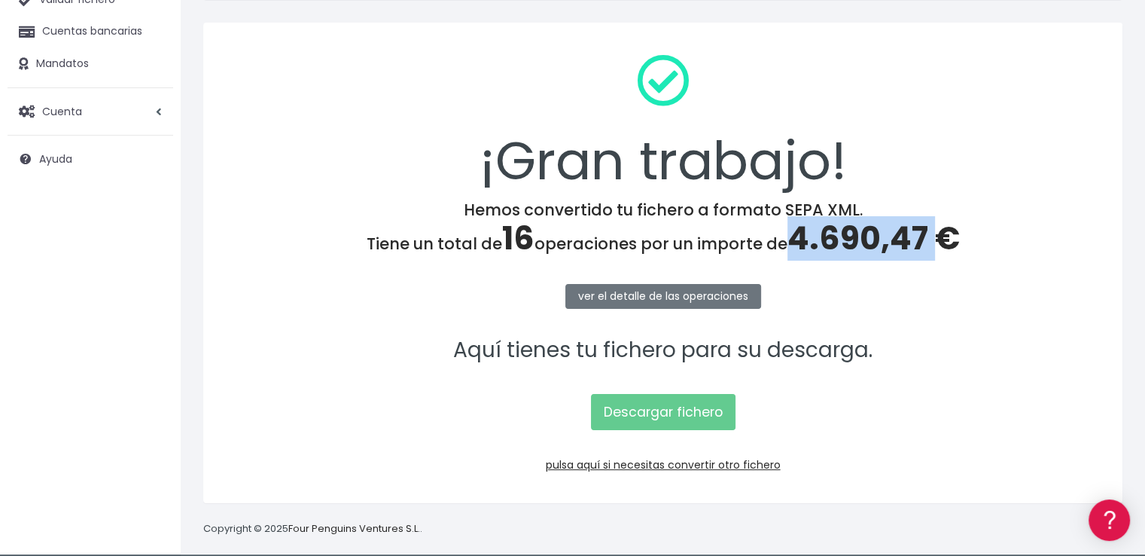
click at [856, 235] on span "4.690,47 €" at bounding box center [873, 238] width 172 height 44
copy span "4.690,47"
click at [665, 461] on link "pulsa aquí si necesitas convertir otro fichero" at bounding box center [663, 464] width 235 height 15
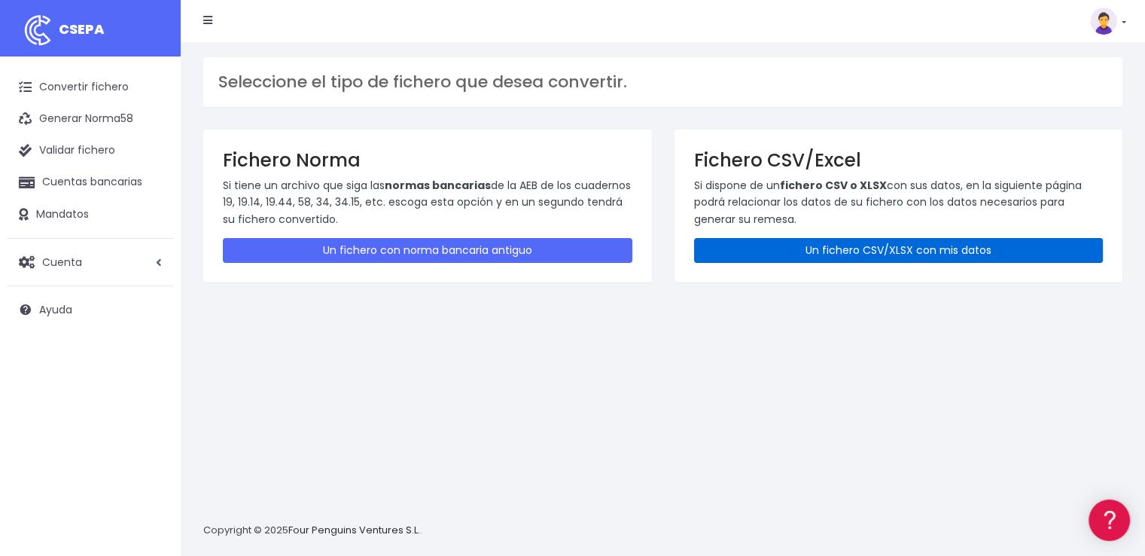
click at [824, 251] on link "Un fichero CSV/XLSX con mis datos" at bounding box center [899, 250] width 410 height 25
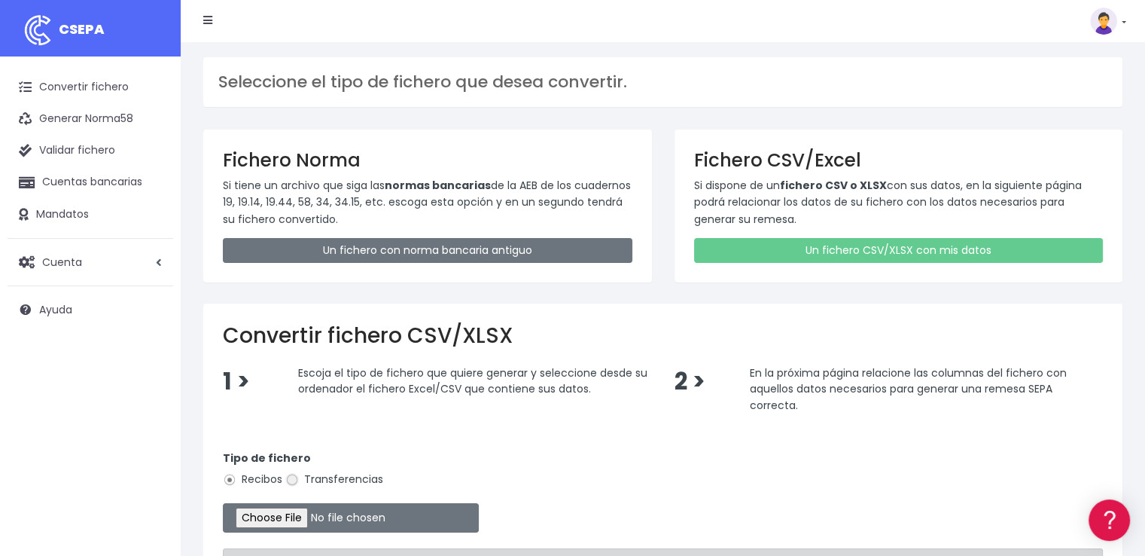
click at [294, 476] on input "Transferencias" at bounding box center [292, 480] width 14 height 14
radio input "true"
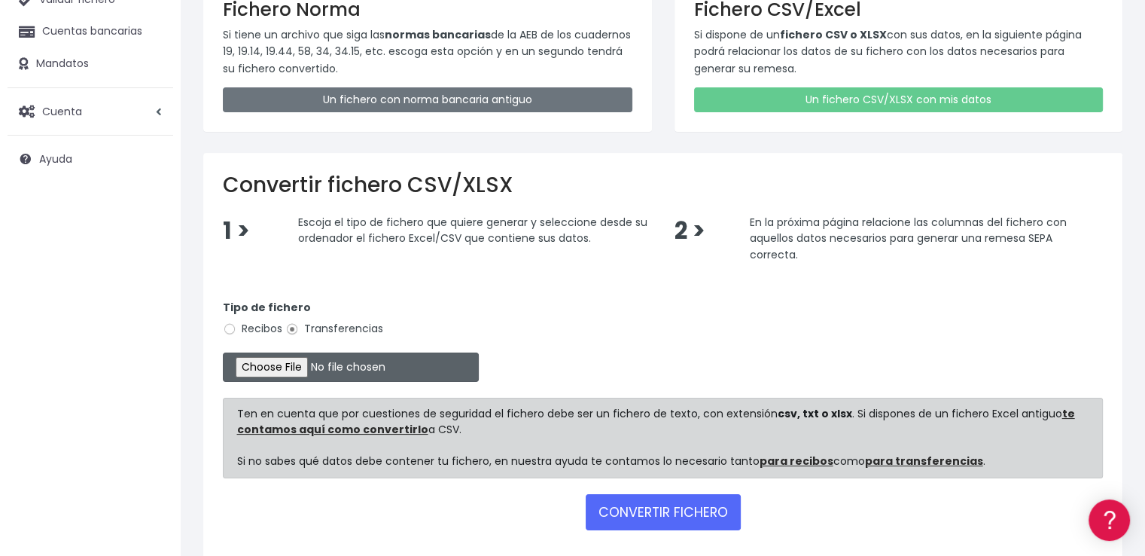
click at [326, 367] on input "file" at bounding box center [351, 366] width 256 height 29
type input "C:\fakepath\PAGOS 02-09-25.xlsx"
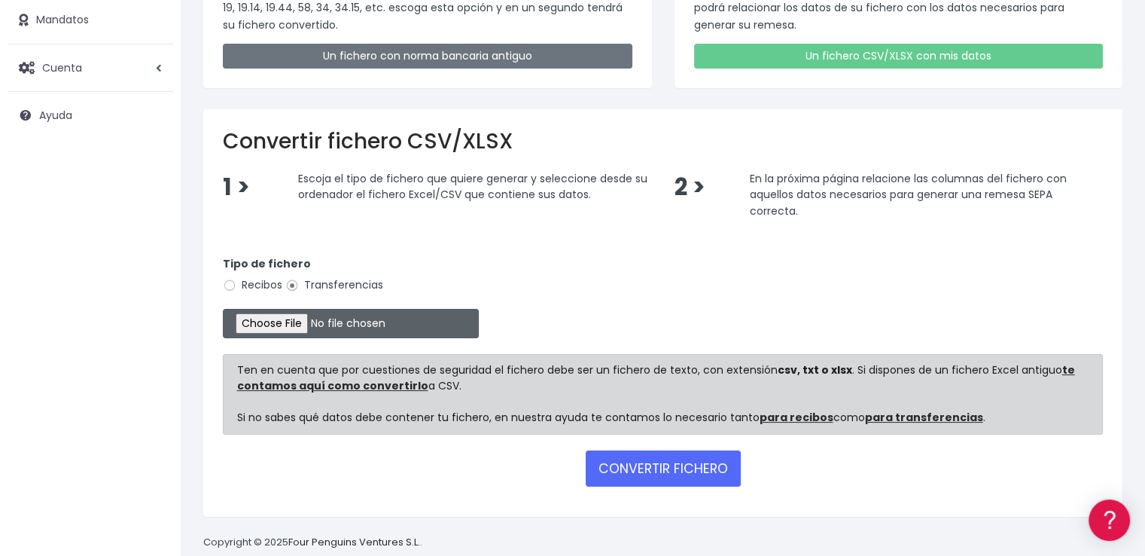
scroll to position [218, 0]
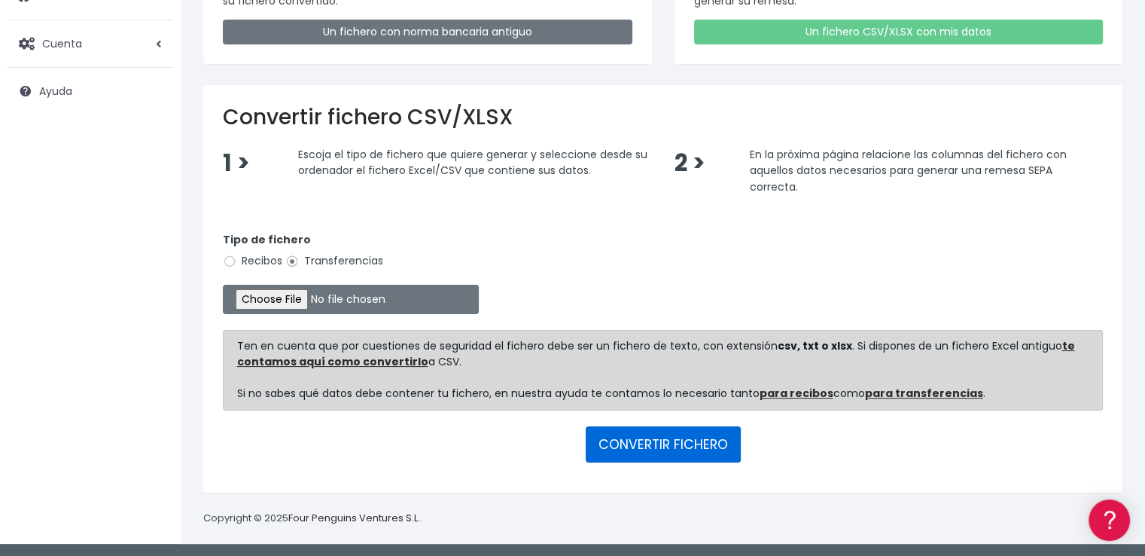
click at [693, 440] on button "CONVERTIR FICHERO" at bounding box center [663, 444] width 155 height 36
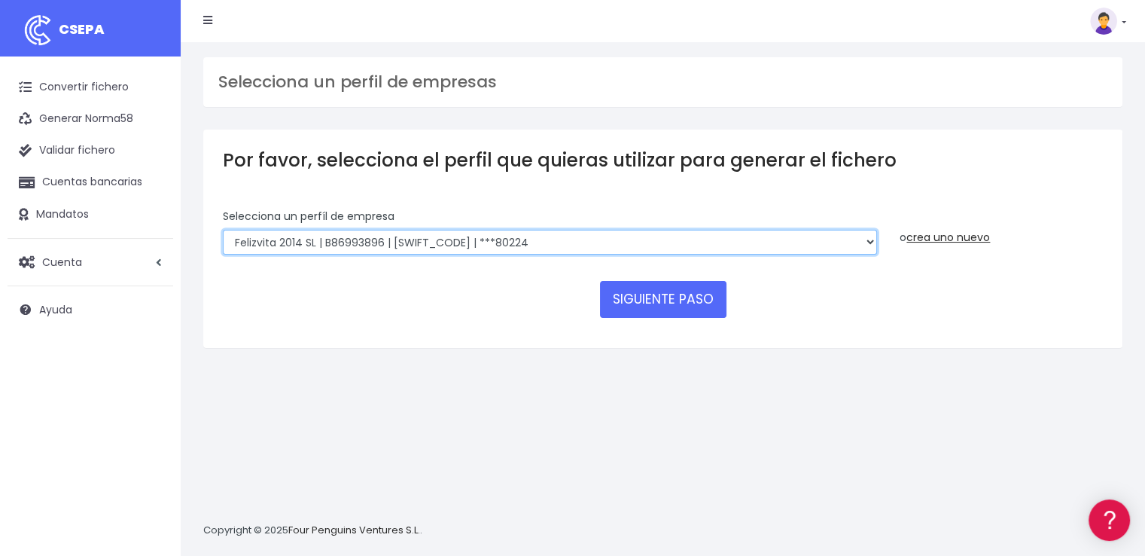
click at [505, 248] on select "Felizvita 2014 SL | B86993896 | CAIXESBBXXX | ***80224 Assisvita Asistencia S.L…" at bounding box center [550, 243] width 654 height 26
select select "1686"
click at [223, 230] on select "Felizvita 2014 SL | B86993896 | CAIXESBBXXX | ***80224 Assisvita Asistencia S.L…" at bounding box center [550, 243] width 654 height 26
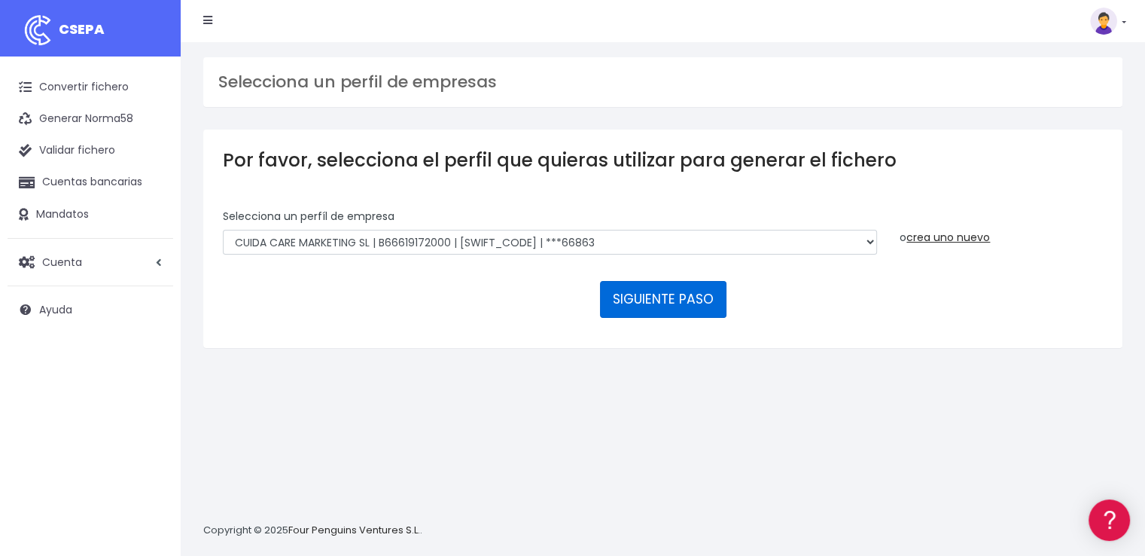
click at [700, 296] on button "SIGUIENTE PASO" at bounding box center [663, 299] width 126 height 36
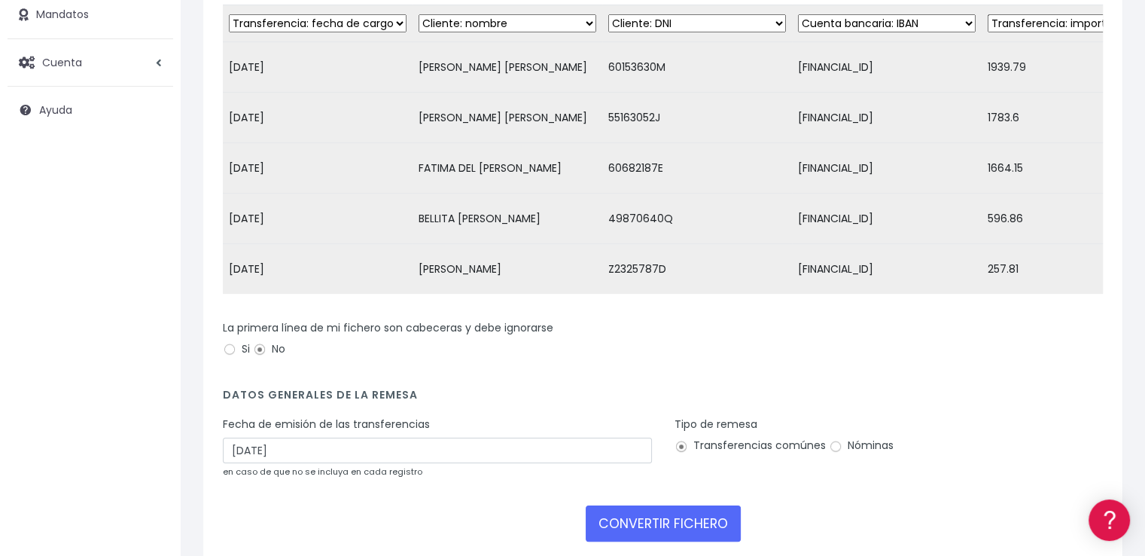
scroll to position [226, 0]
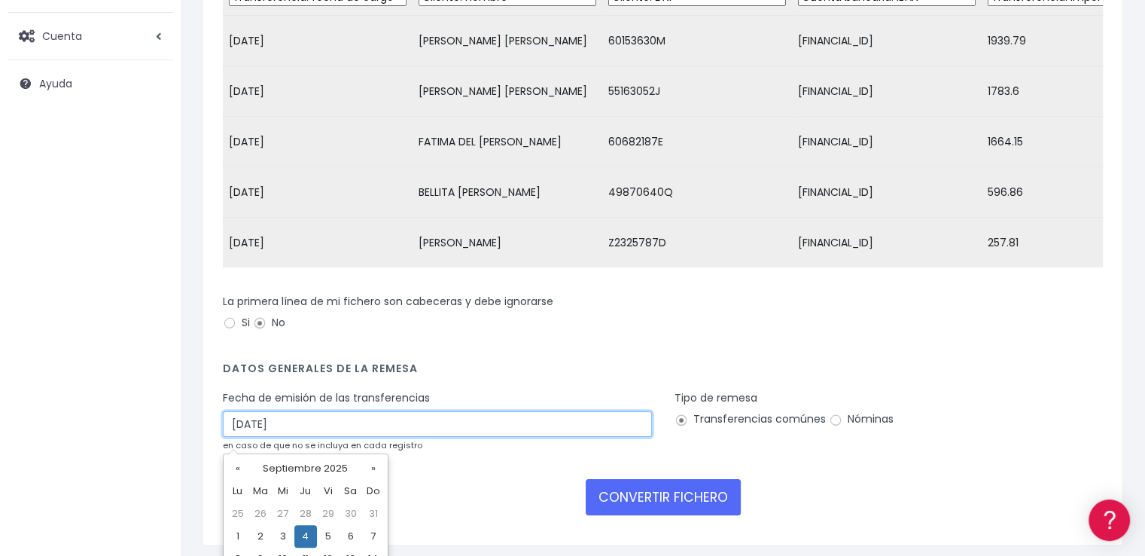
click at [268, 425] on input "04/09/2025" at bounding box center [437, 424] width 429 height 26
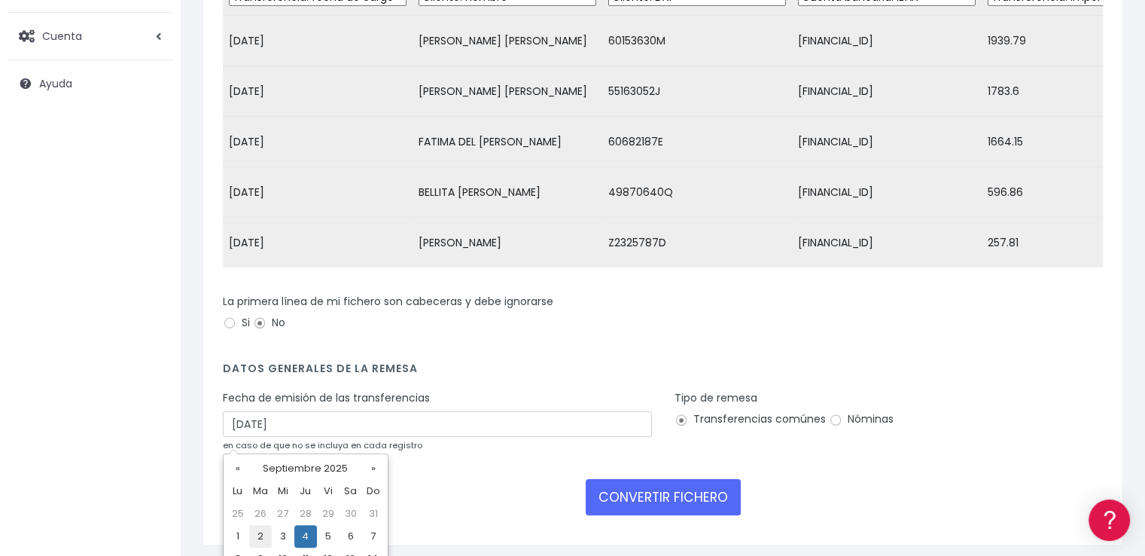
click at [259, 530] on td "2" at bounding box center [260, 536] width 23 height 23
type input "02/09/2025"
click at [832, 427] on input "Nóminas" at bounding box center [836, 420] width 14 height 14
radio input "true"
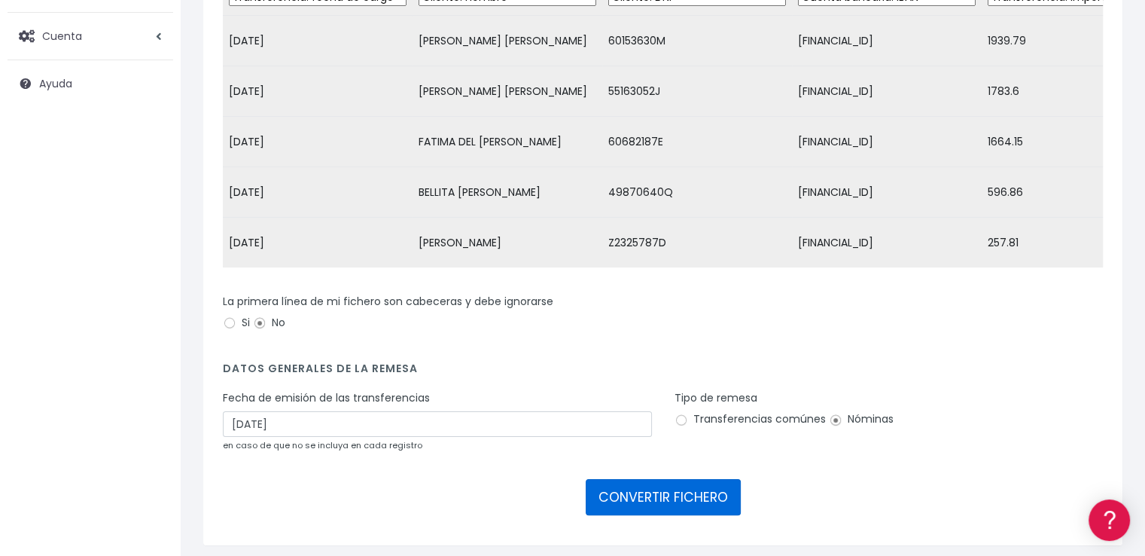
click at [662, 507] on button "CONVERTIR FICHERO" at bounding box center [663, 497] width 155 height 36
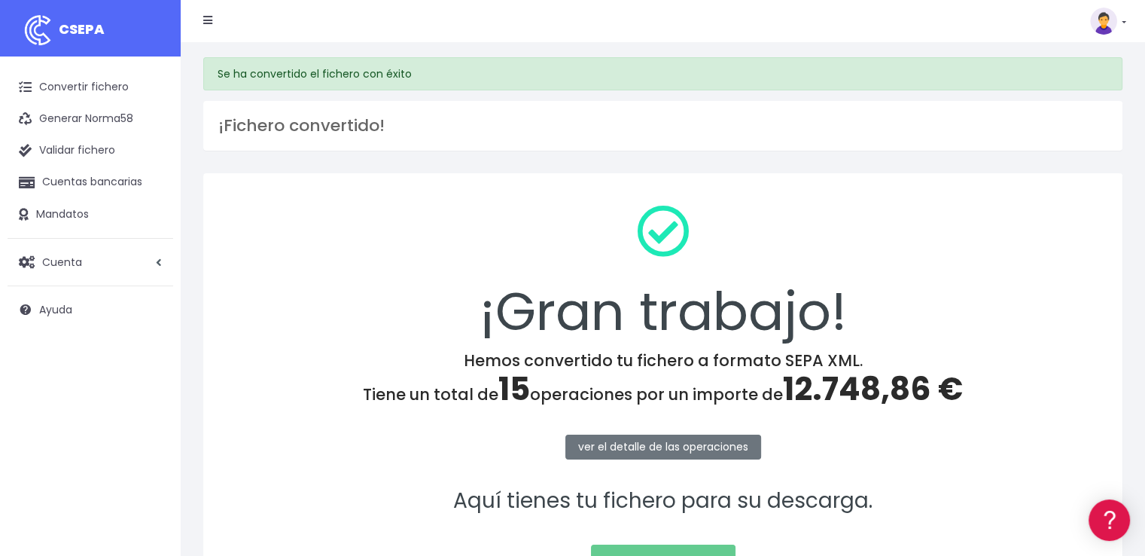
scroll to position [151, 0]
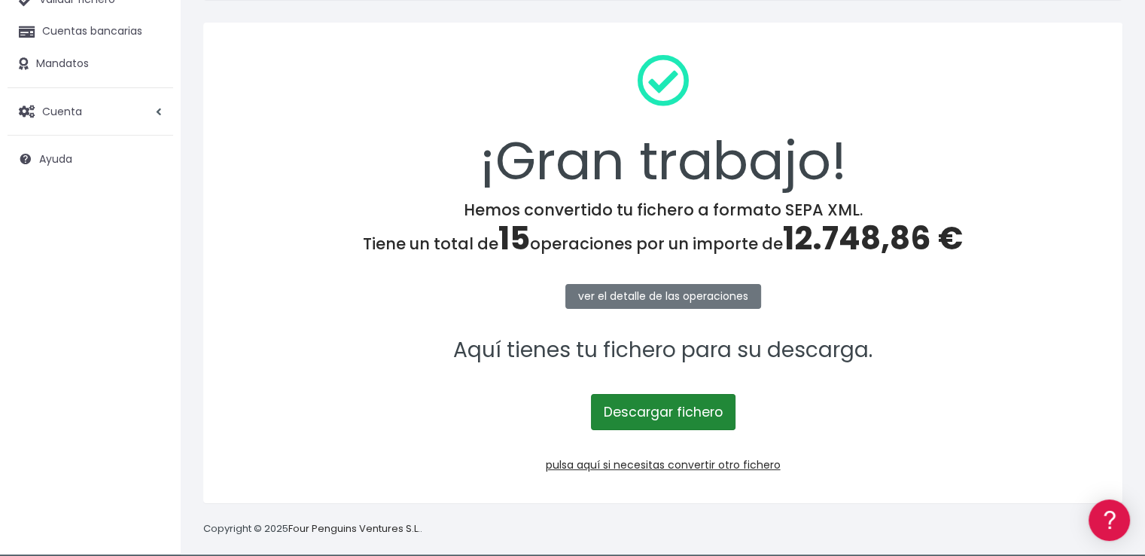
click at [678, 410] on link "Descargar fichero" at bounding box center [663, 412] width 145 height 36
click at [869, 230] on span "12.748,86 €" at bounding box center [873, 238] width 180 height 44
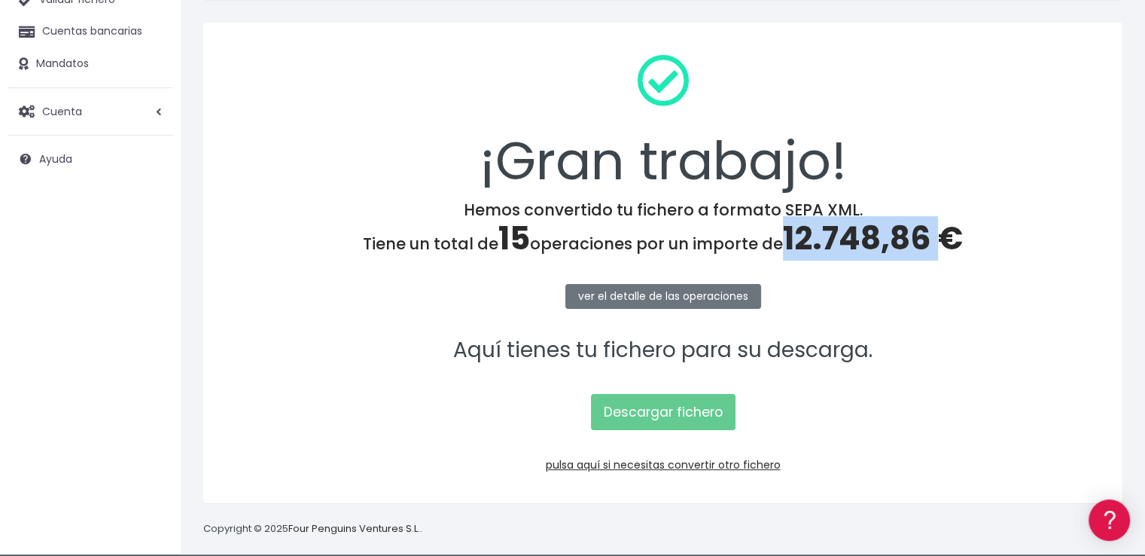
click at [869, 230] on span "12.748,86 €" at bounding box center [873, 238] width 180 height 44
copy span "12.748,86"
